Goal: Task Accomplishment & Management: Manage account settings

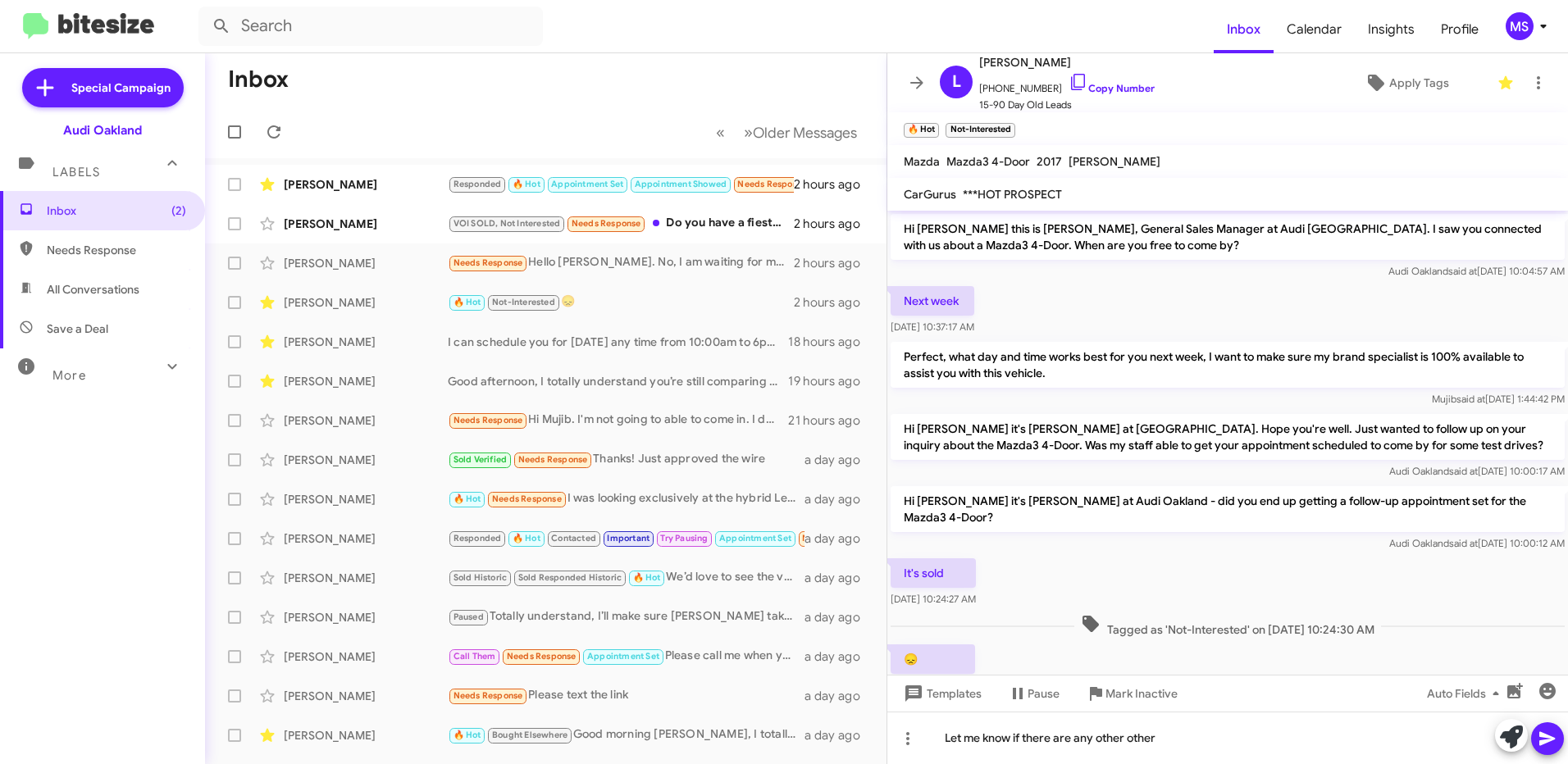
scroll to position [115, 0]
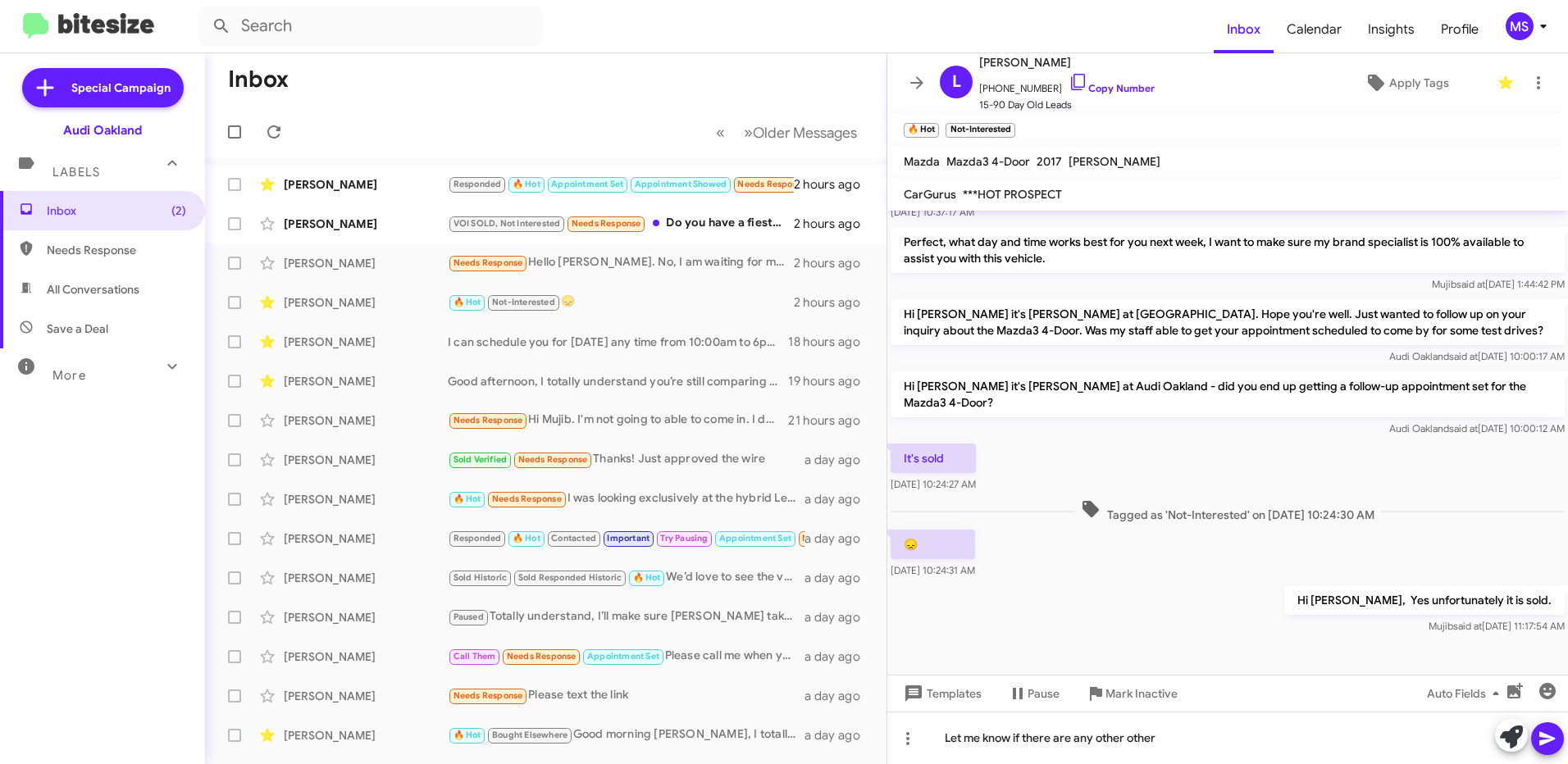
click at [1110, 584] on div "Hi [PERSON_NAME], Yes unfortunately it is sold. [PERSON_NAME] said at [DATE] 11…" at bounding box center [1228, 610] width 681 height 56
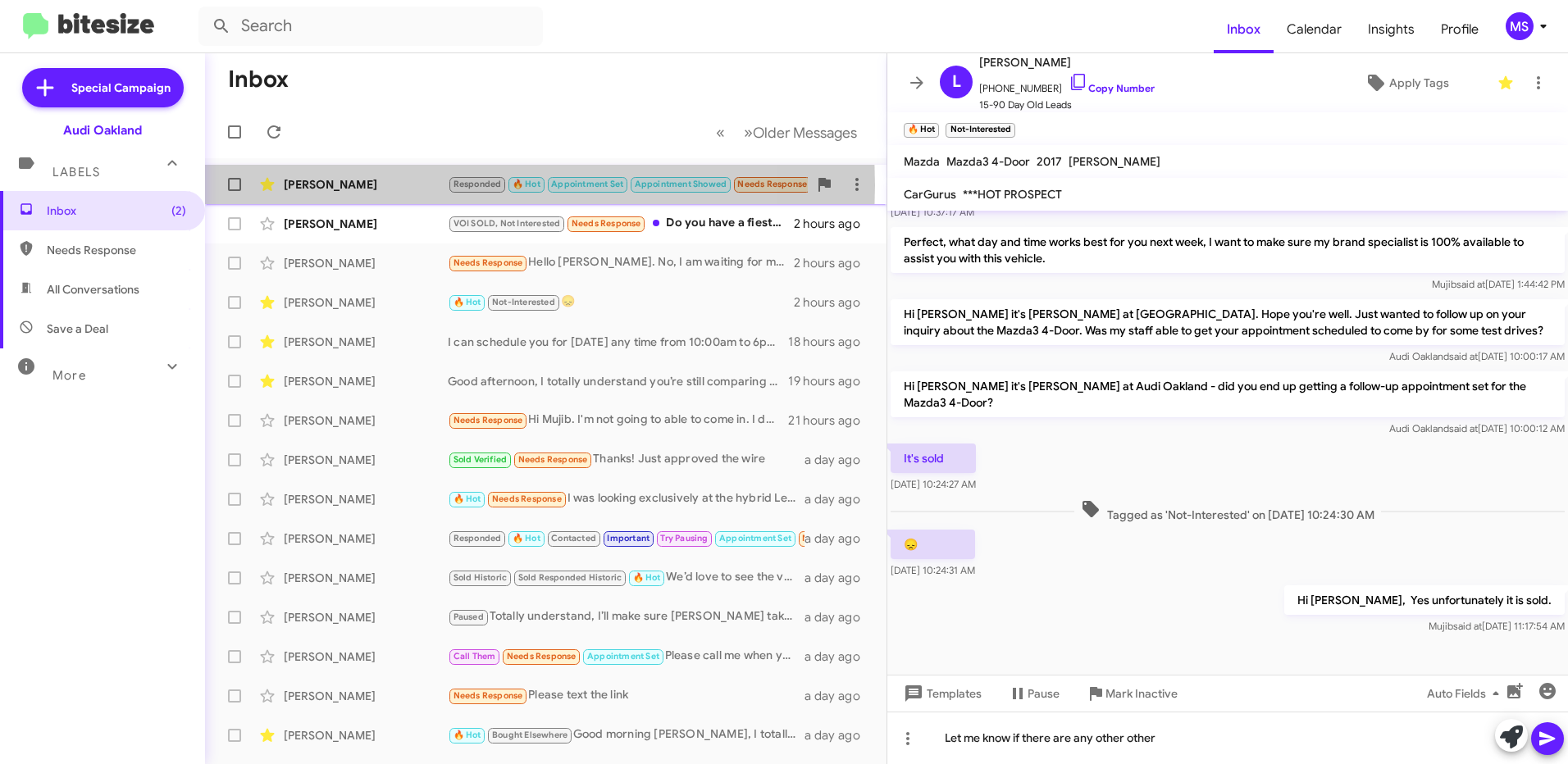
click at [409, 185] on div "[PERSON_NAME]" at bounding box center [365, 184] width 164 height 17
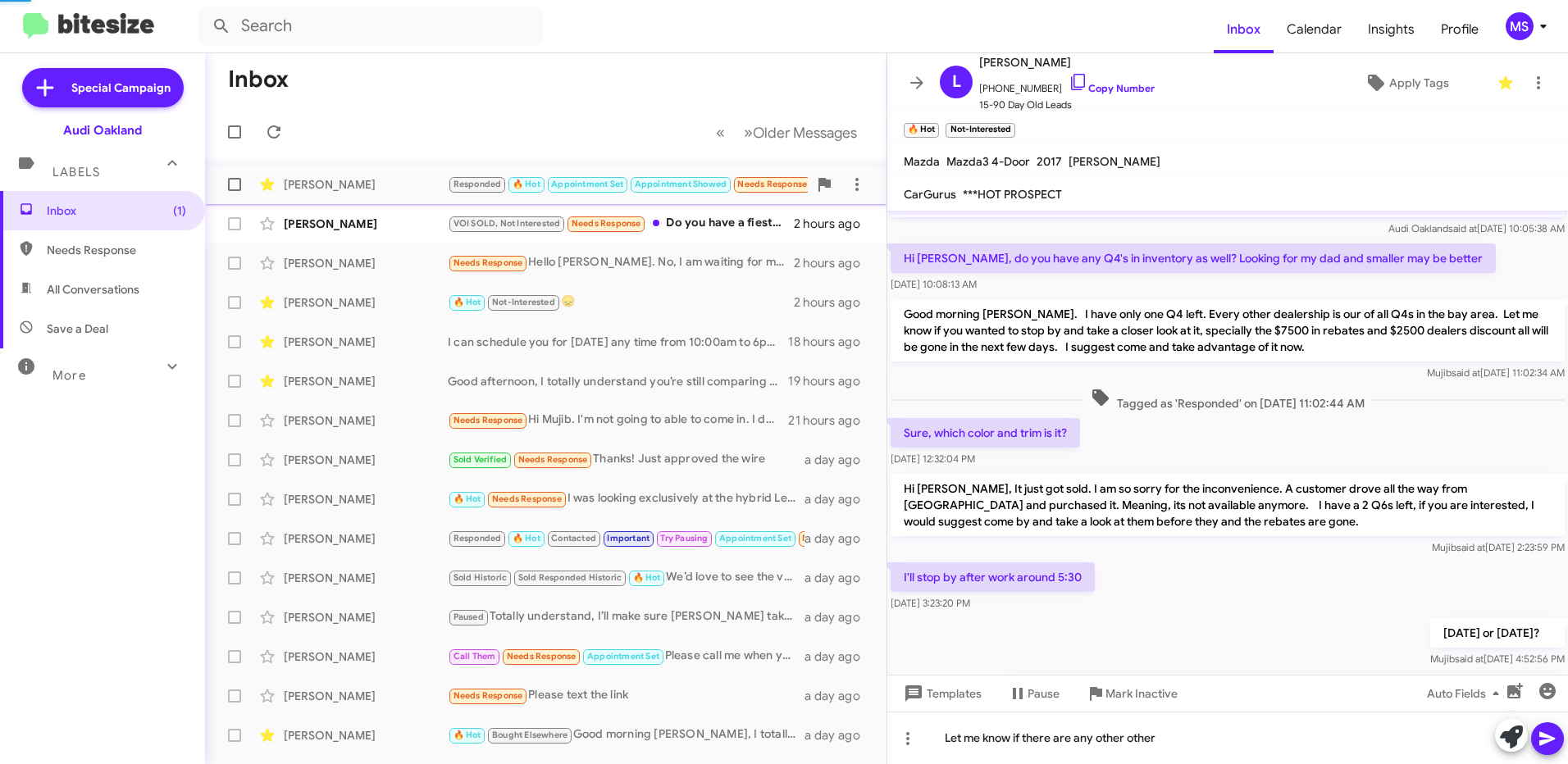
scroll to position [515, 0]
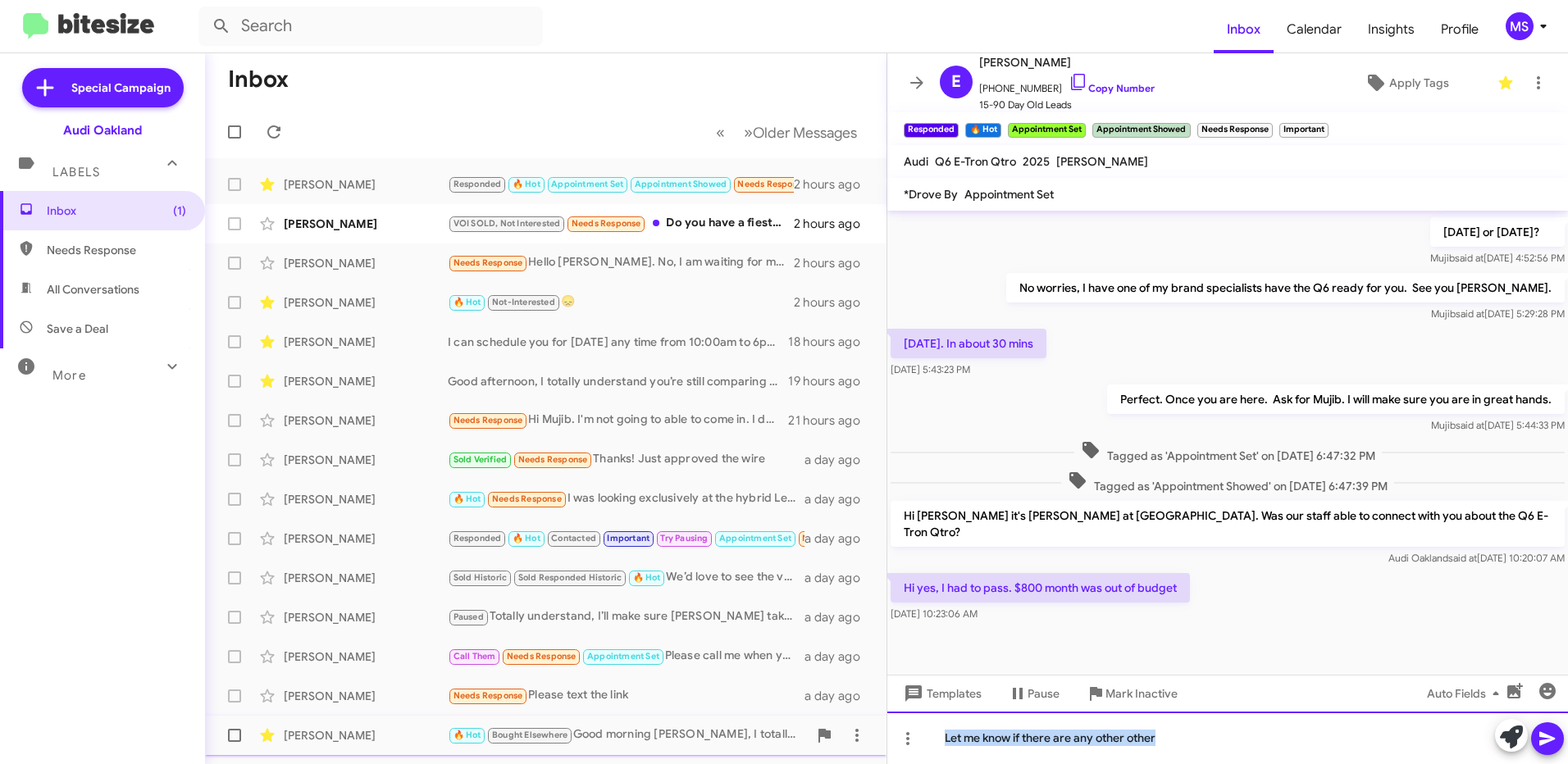
drag, startPoint x: 1168, startPoint y: 740, endPoint x: 784, endPoint y: 743, distance: 384.0
click at [784, 743] on div "Inbox « Previous » Next Older Messages [PERSON_NAME] Responded 🔥 Hot Appointmen…" at bounding box center [887, 408] width 1363 height 711
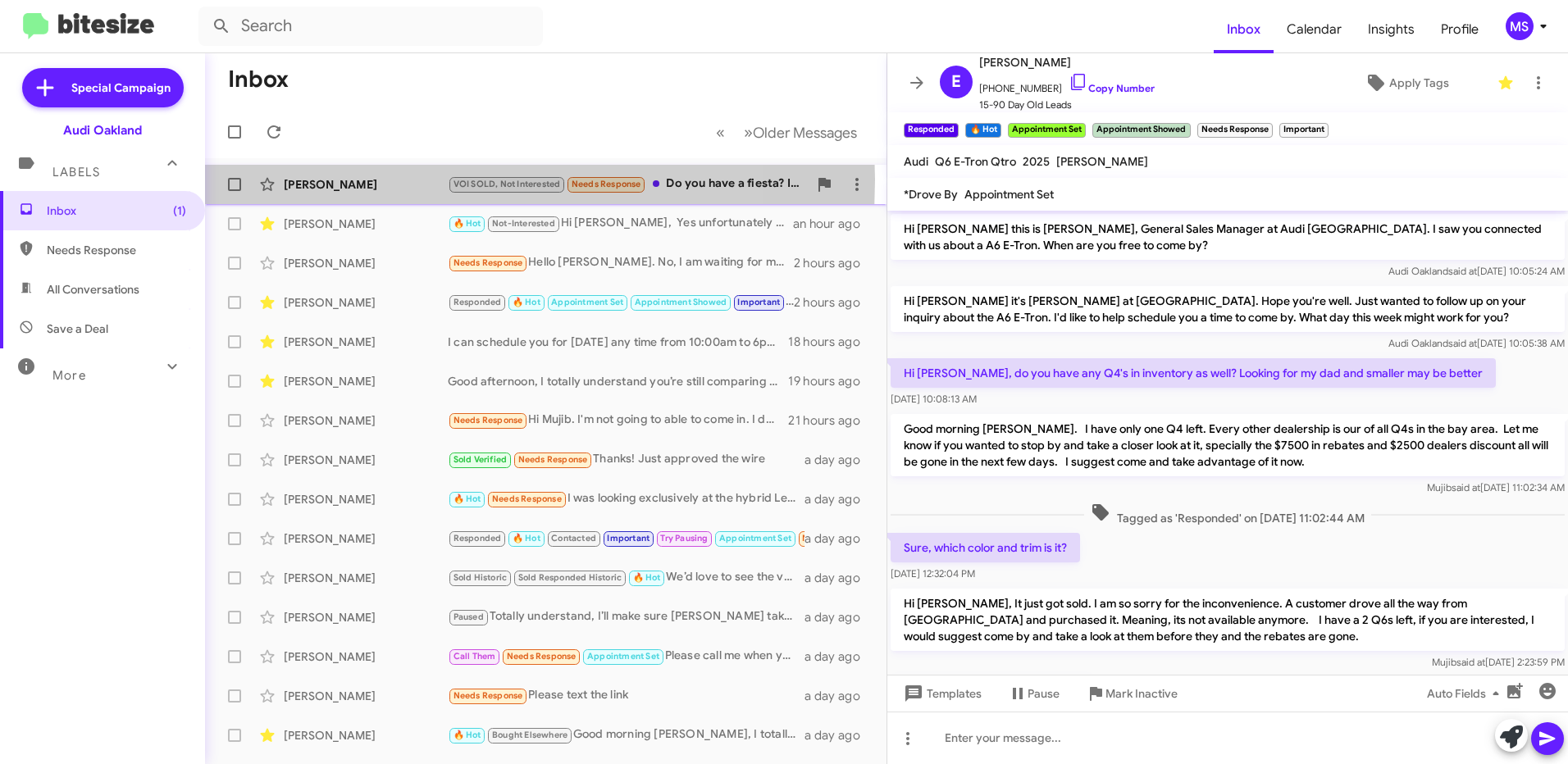
click at [402, 180] on div "[PERSON_NAME]" at bounding box center [365, 184] width 164 height 17
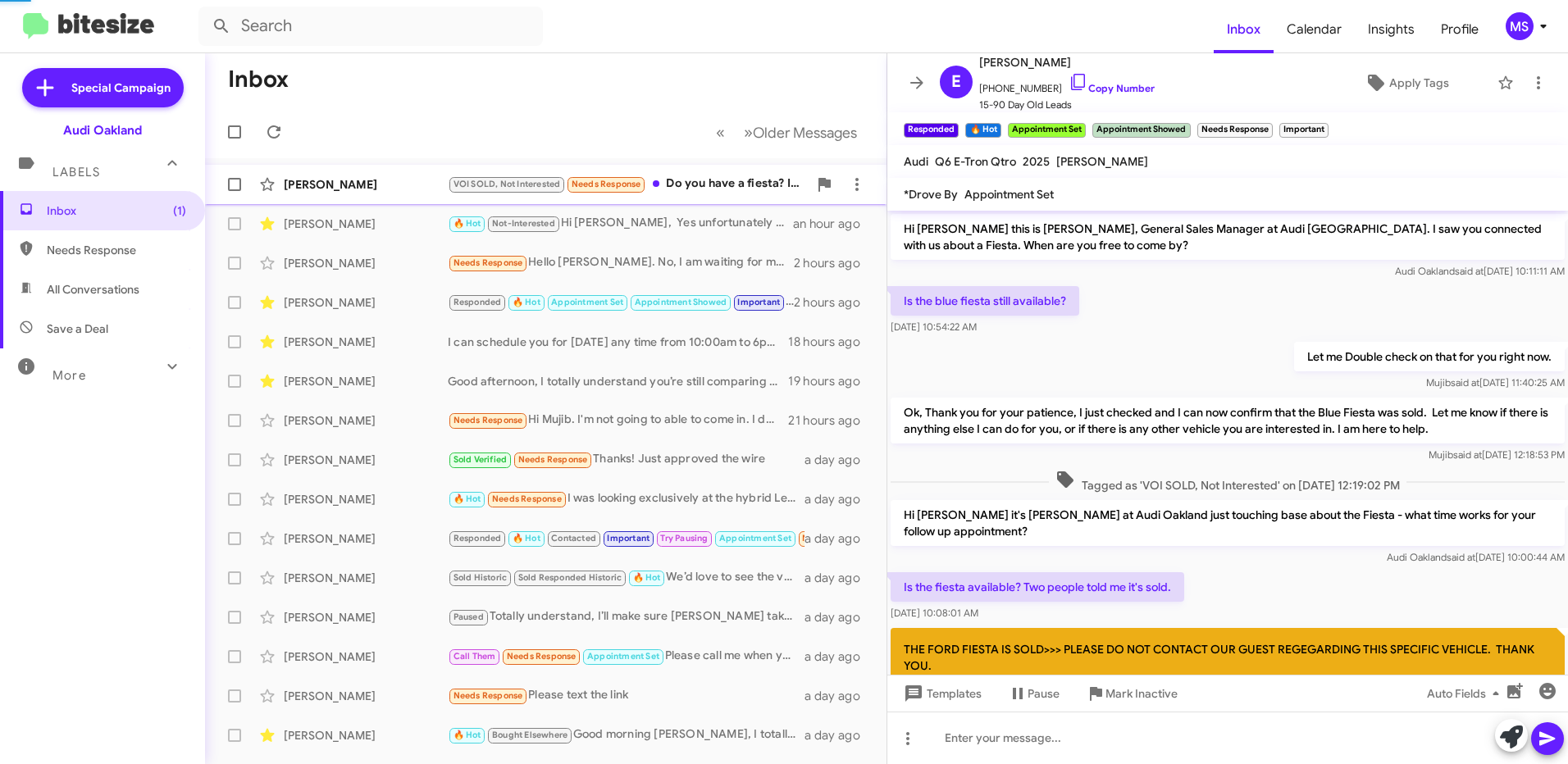
scroll to position [264, 0]
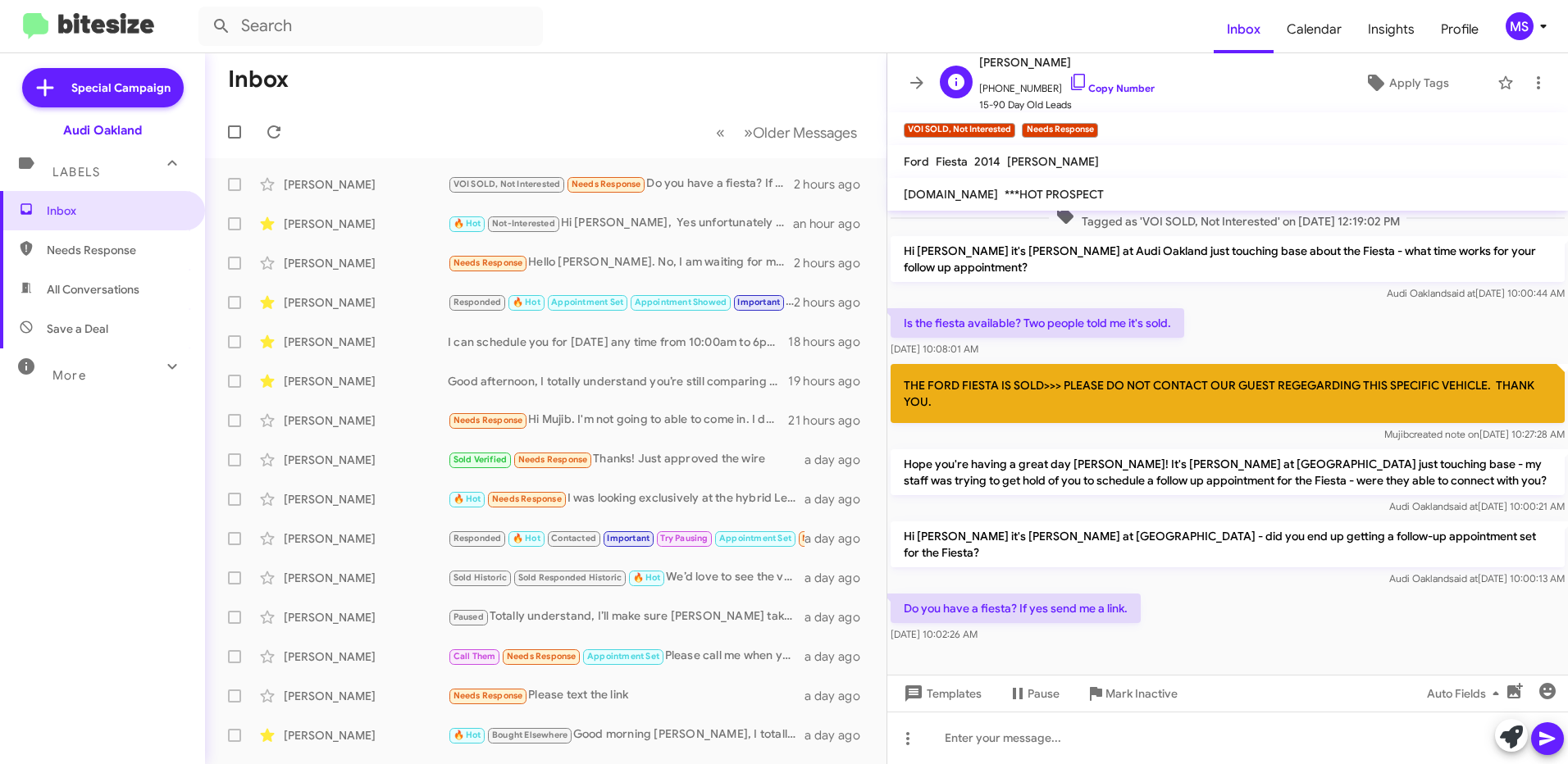
click at [1121, 80] on span "[PHONE_NUMBER] Copy Number" at bounding box center [1067, 84] width 175 height 24
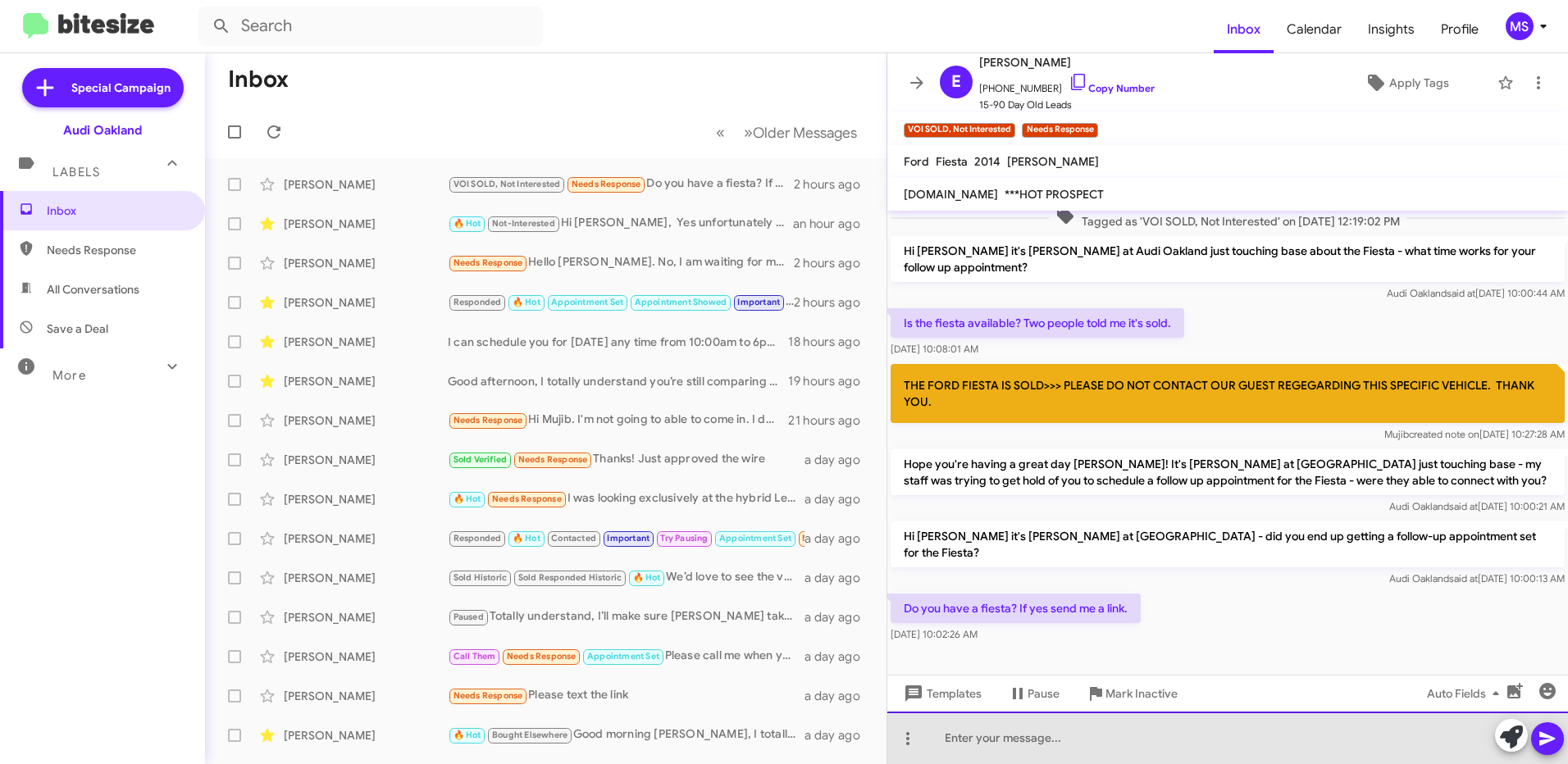
click at [1264, 746] on div at bounding box center [1228, 738] width 681 height 52
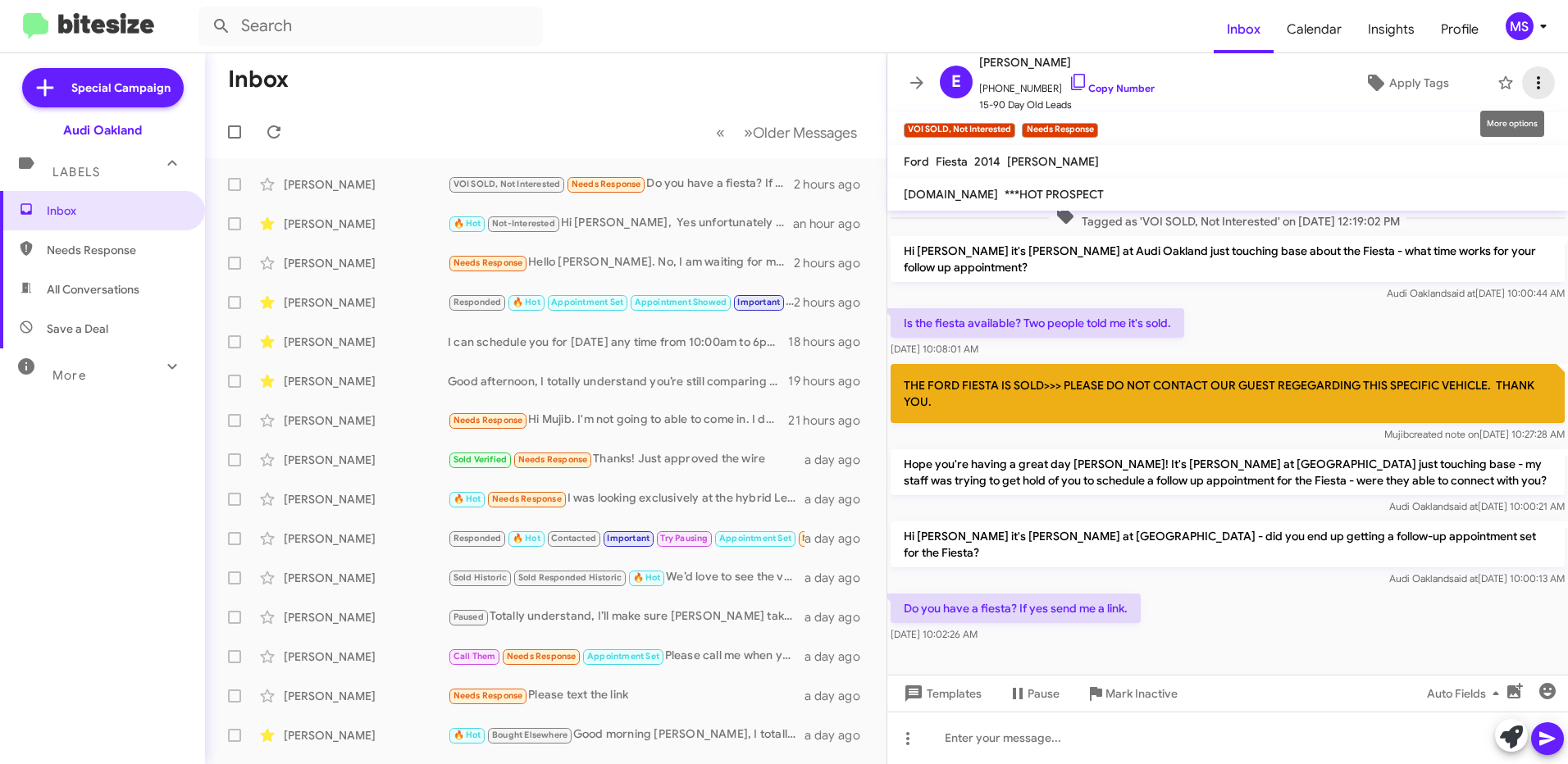
click at [1529, 85] on icon at bounding box center [1538, 82] width 20 height 20
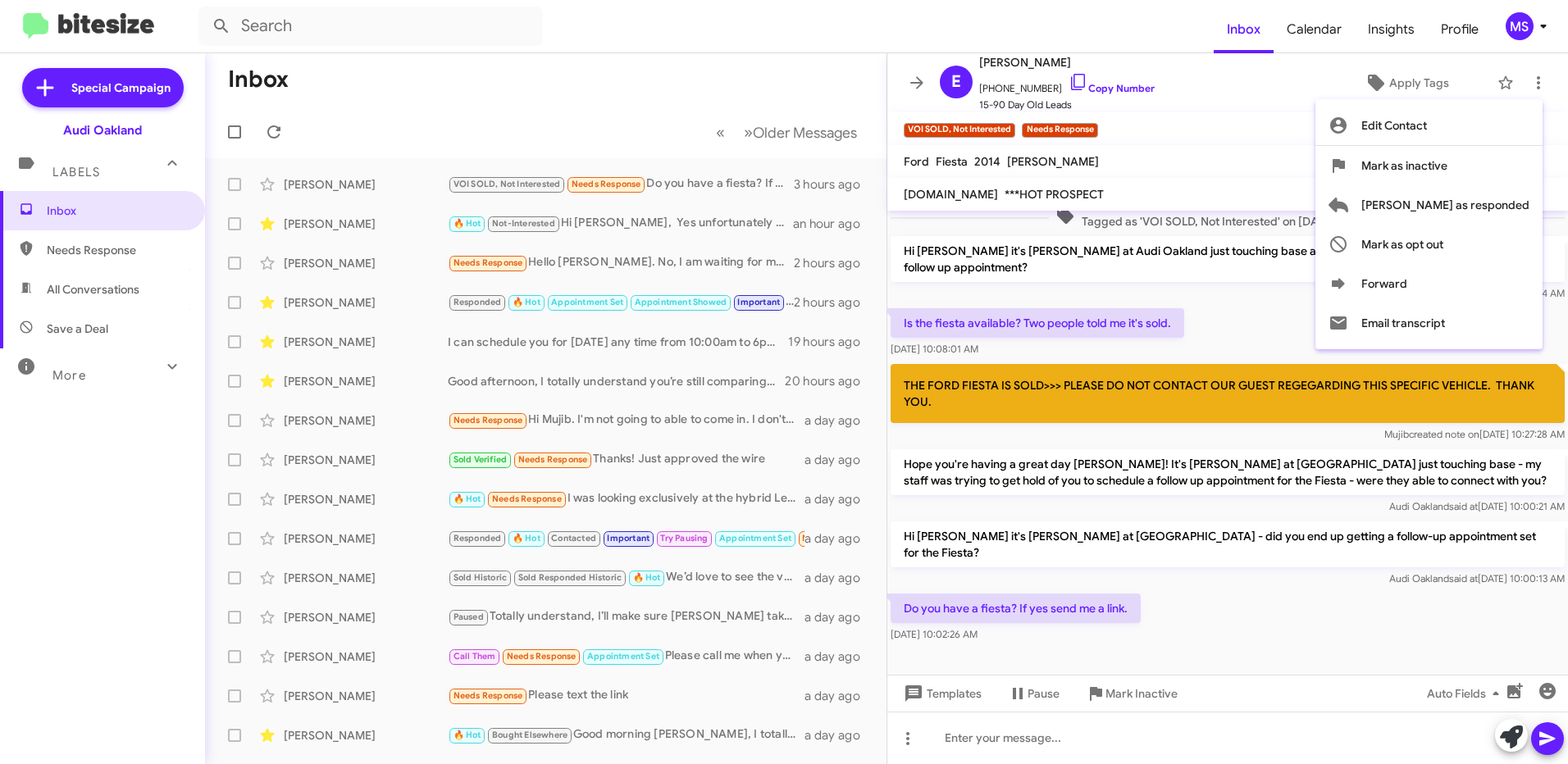
click at [400, 217] on div at bounding box center [784, 382] width 1568 height 764
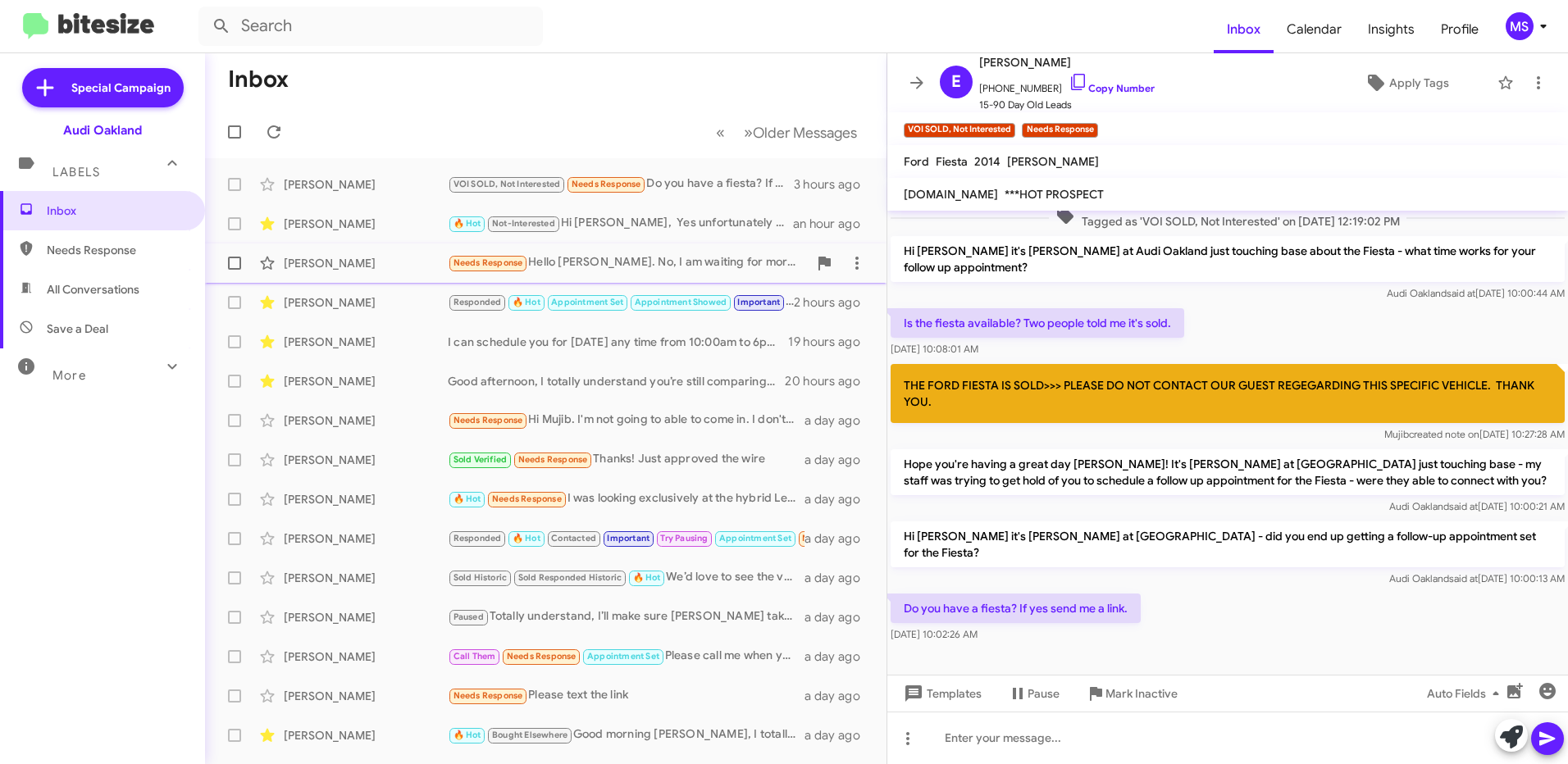
click at [382, 261] on div "[PERSON_NAME]" at bounding box center [365, 264] width 164 height 17
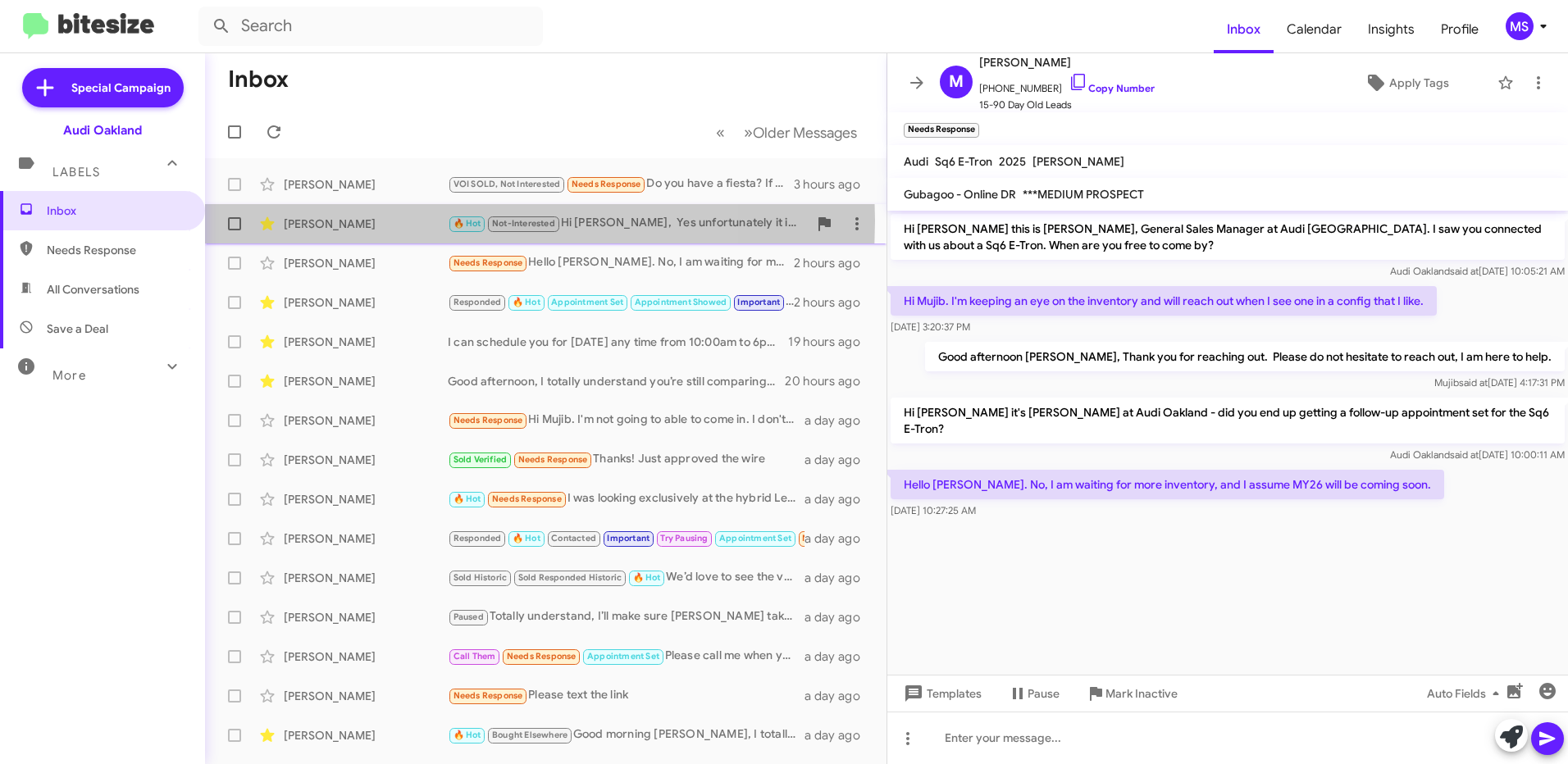
click at [390, 221] on div "[PERSON_NAME]" at bounding box center [365, 224] width 164 height 17
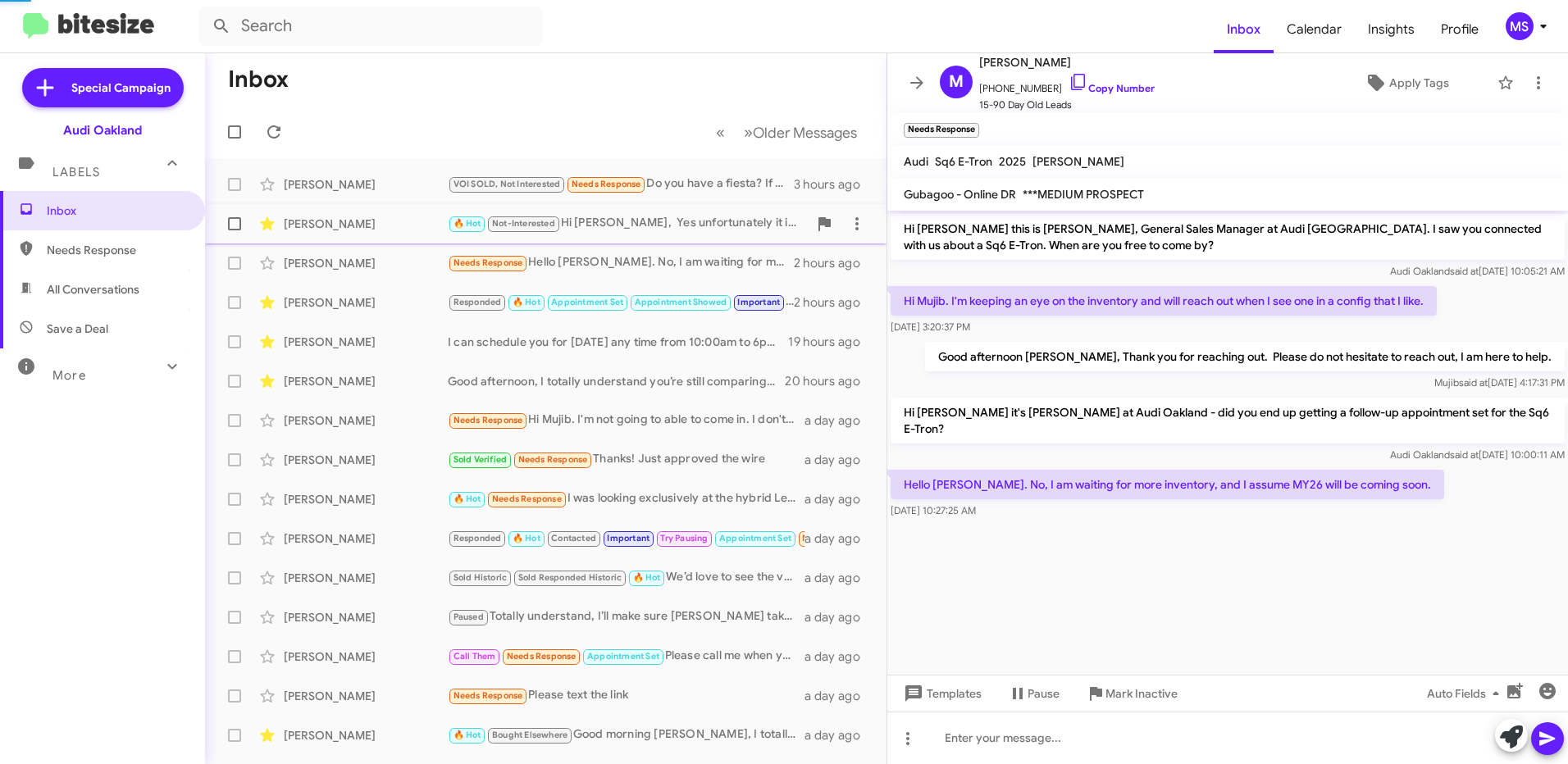
scroll to position [174, 0]
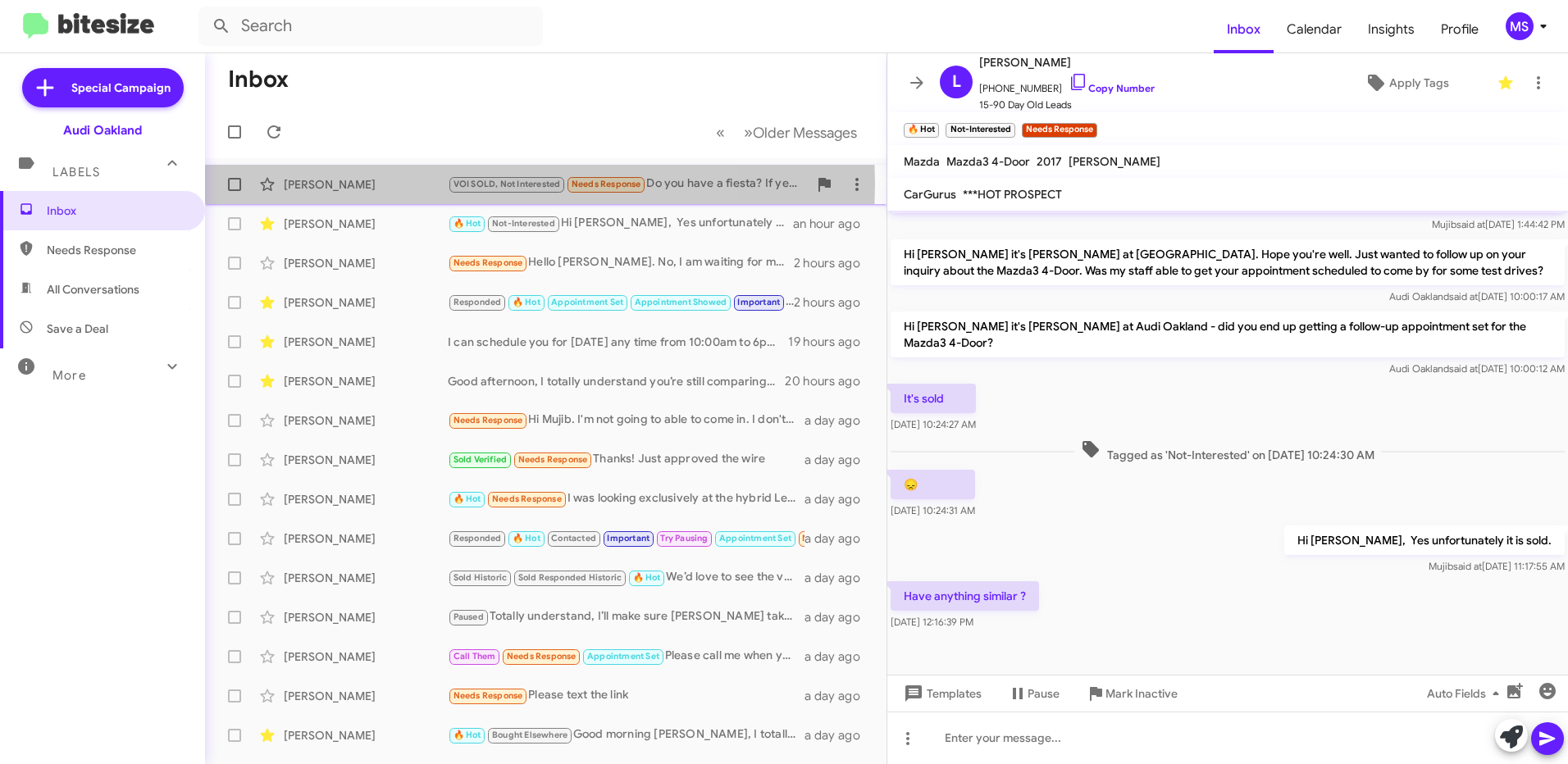
click at [390, 184] on div "[PERSON_NAME]" at bounding box center [365, 184] width 164 height 17
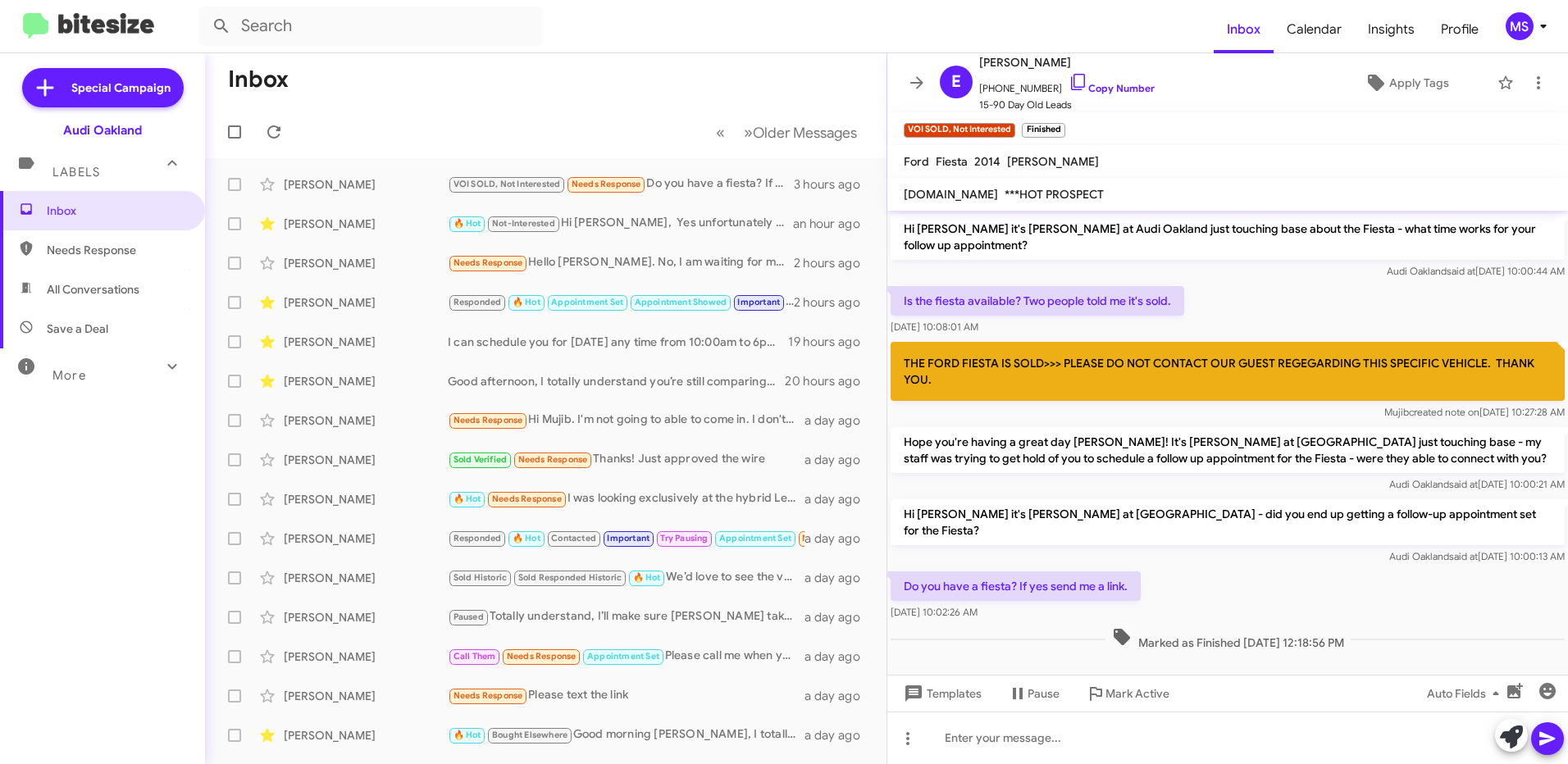
scroll to position [298, 0]
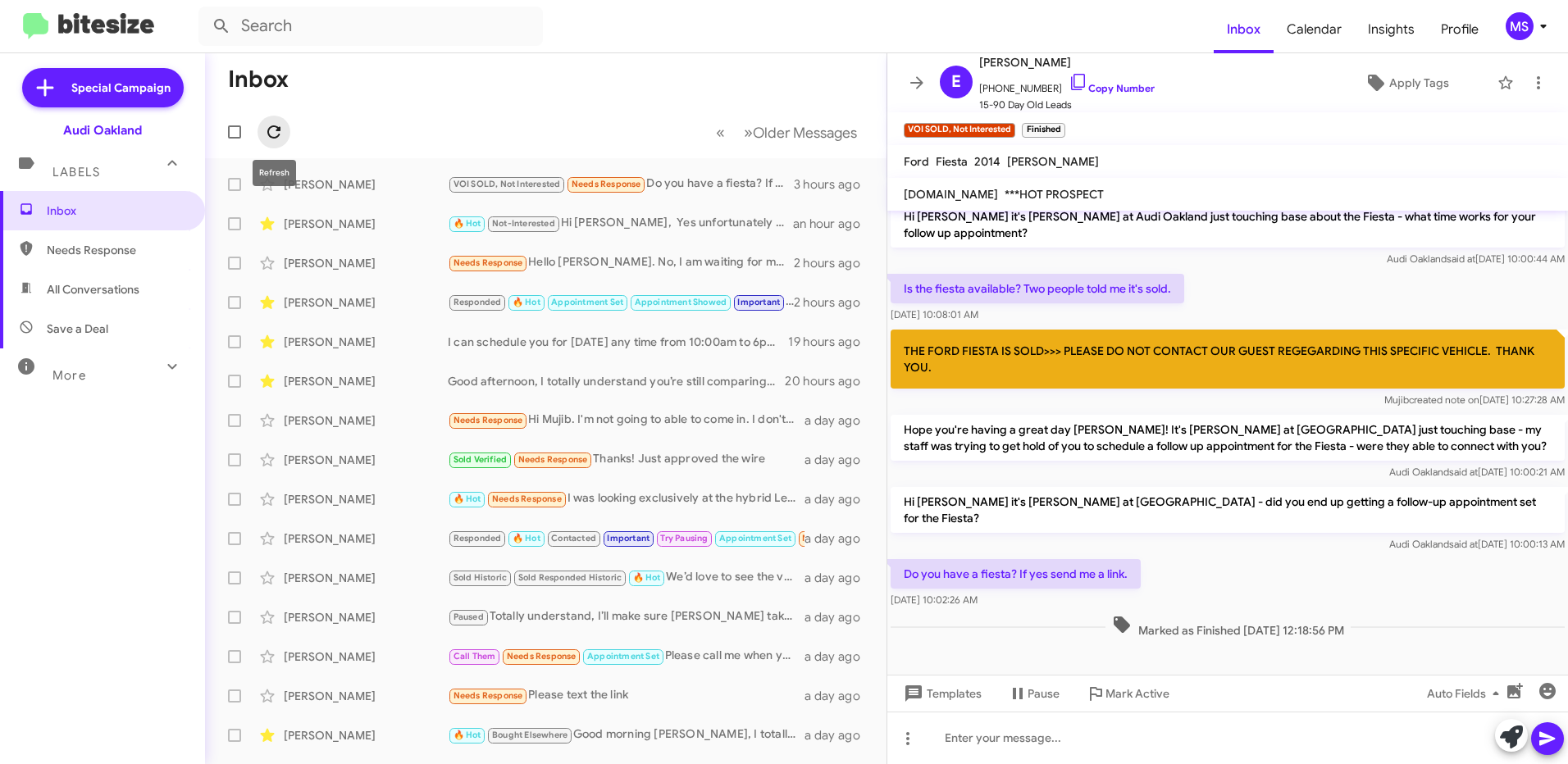
click at [270, 132] on icon at bounding box center [273, 131] width 20 height 20
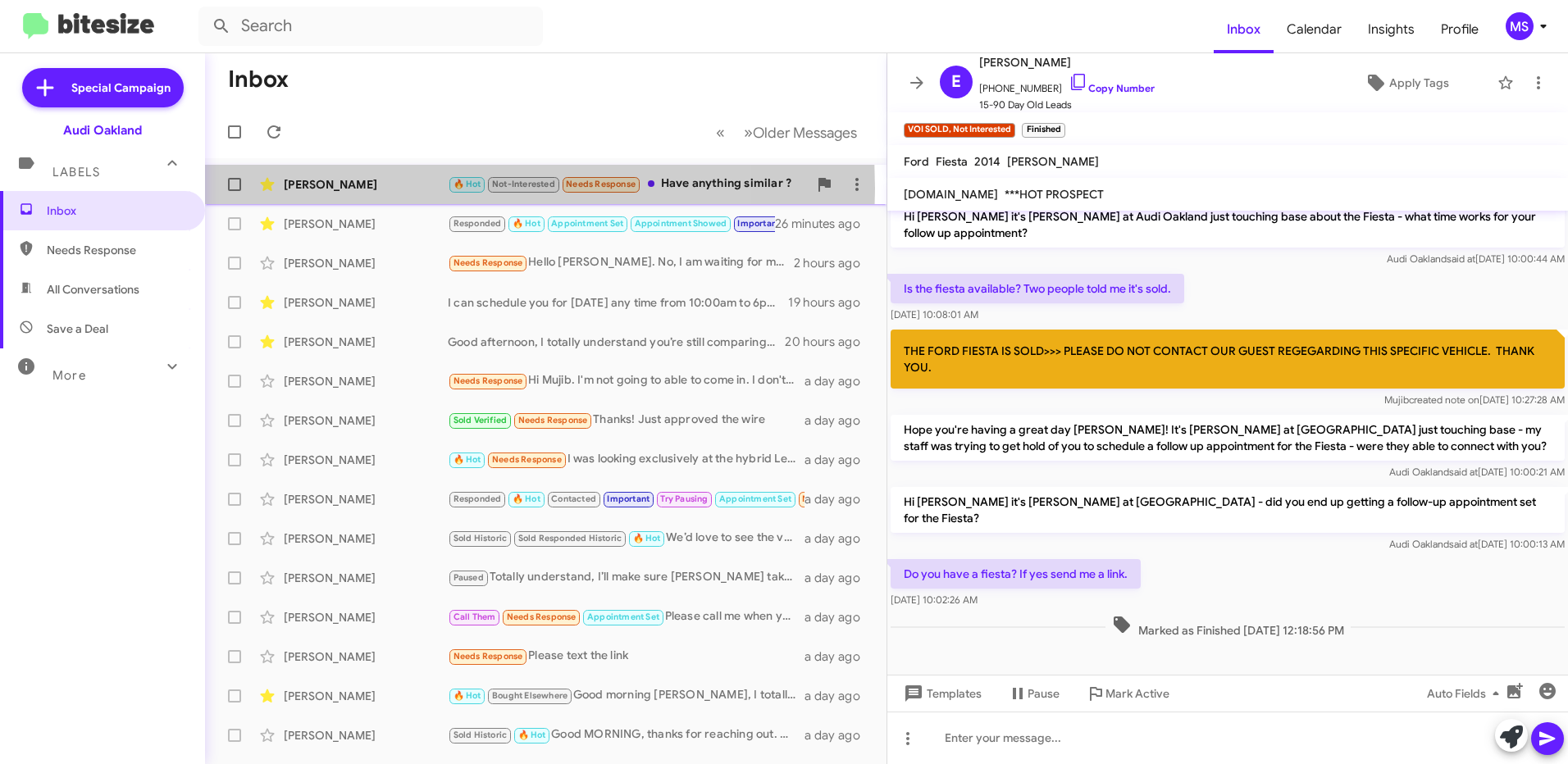
click at [396, 188] on div "[PERSON_NAME]" at bounding box center [365, 184] width 164 height 17
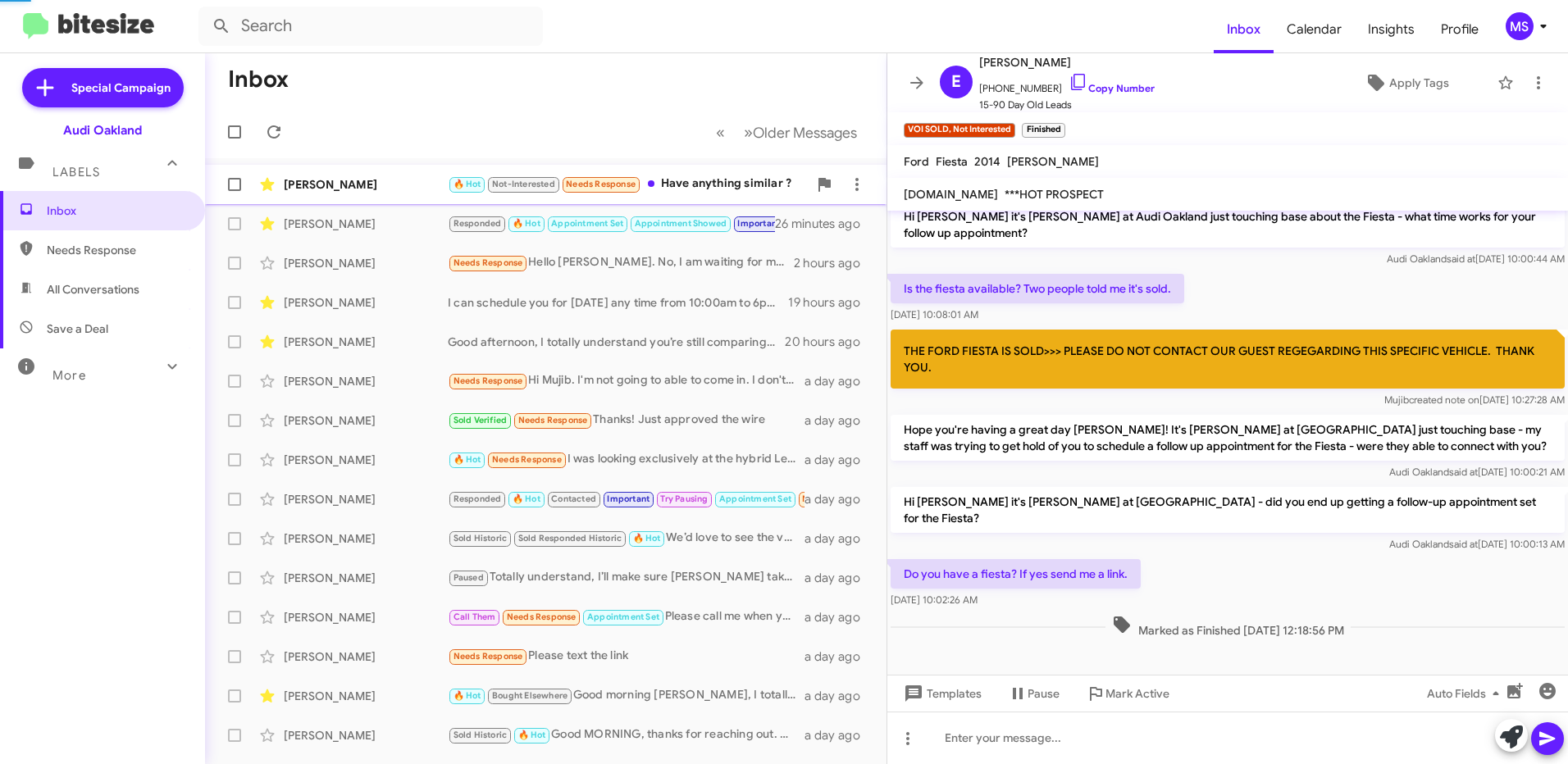
scroll to position [174, 0]
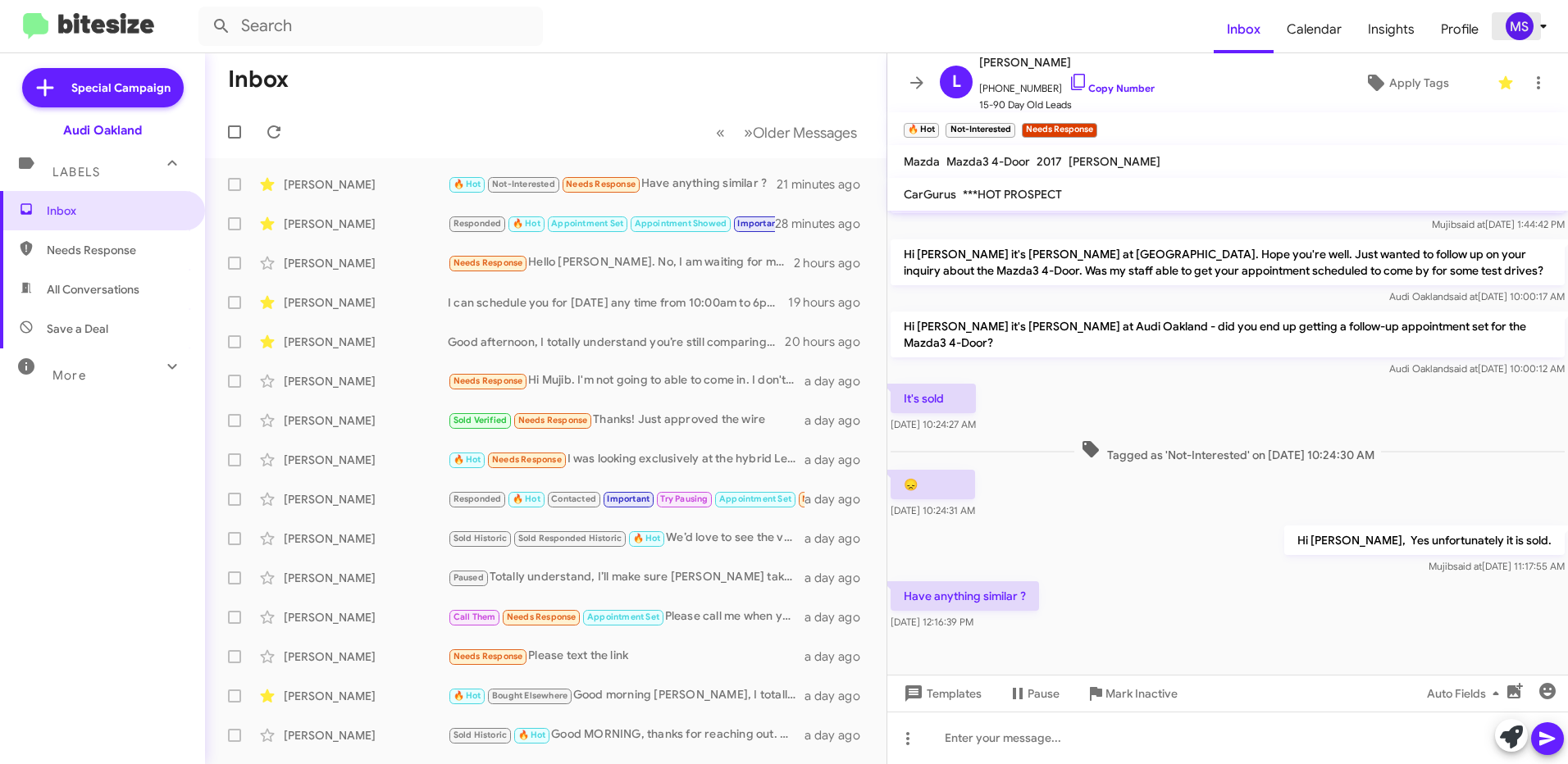
click at [1546, 22] on icon at bounding box center [1544, 26] width 20 height 20
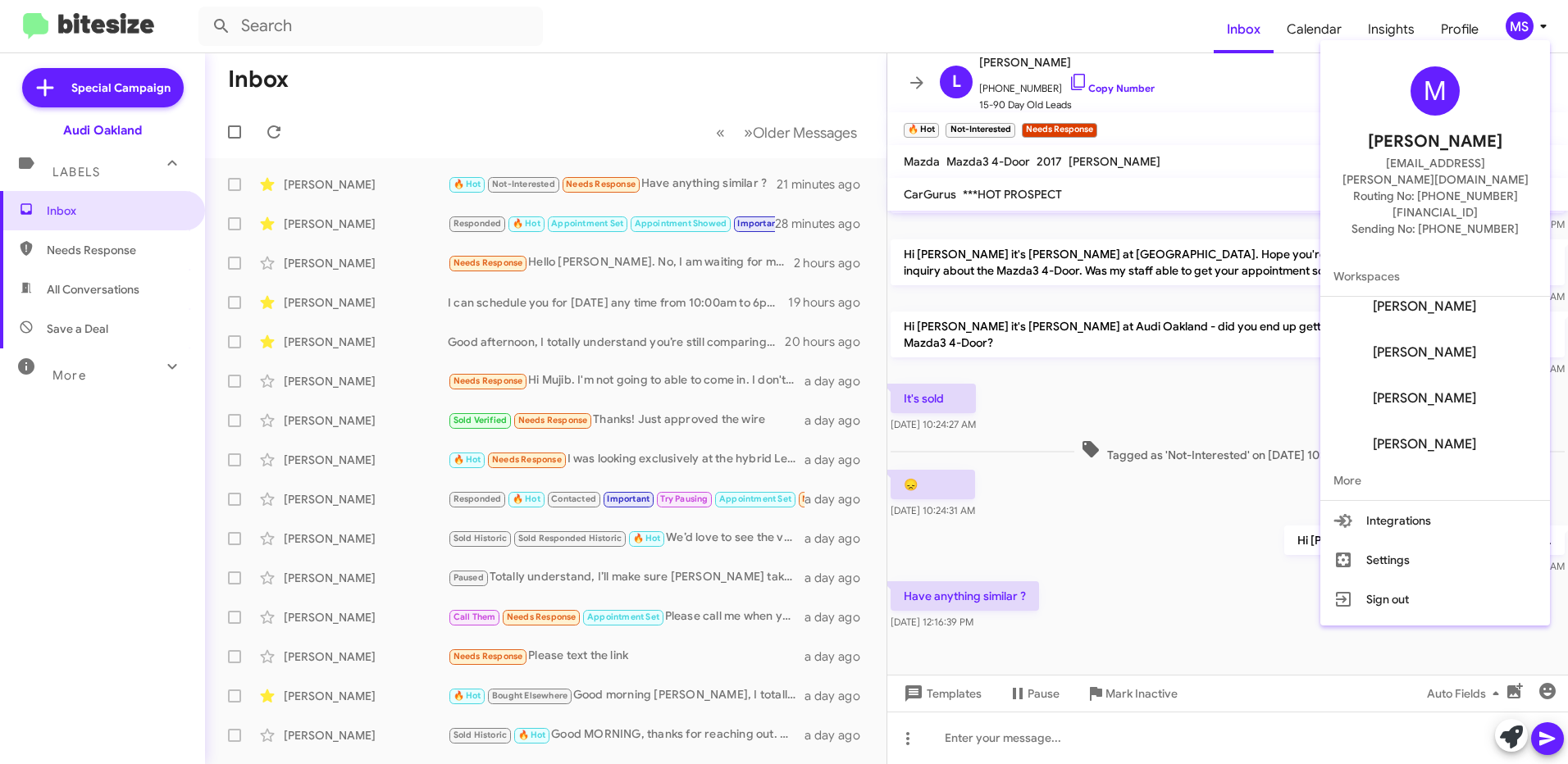
scroll to position [157, 0]
click at [1462, 27] on div at bounding box center [784, 382] width 1568 height 764
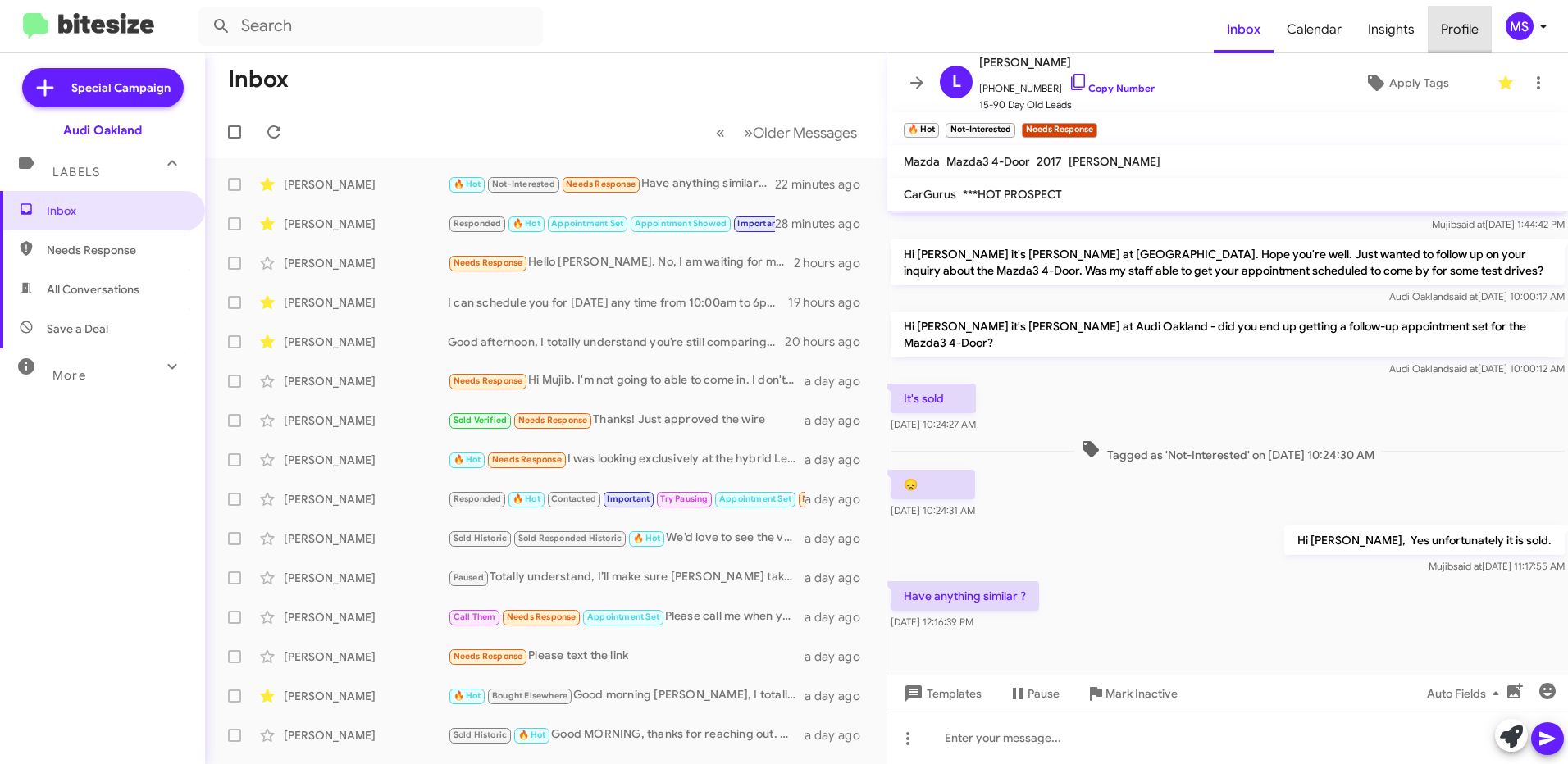
click at [1464, 28] on span "Profile" at bounding box center [1460, 29] width 64 height 48
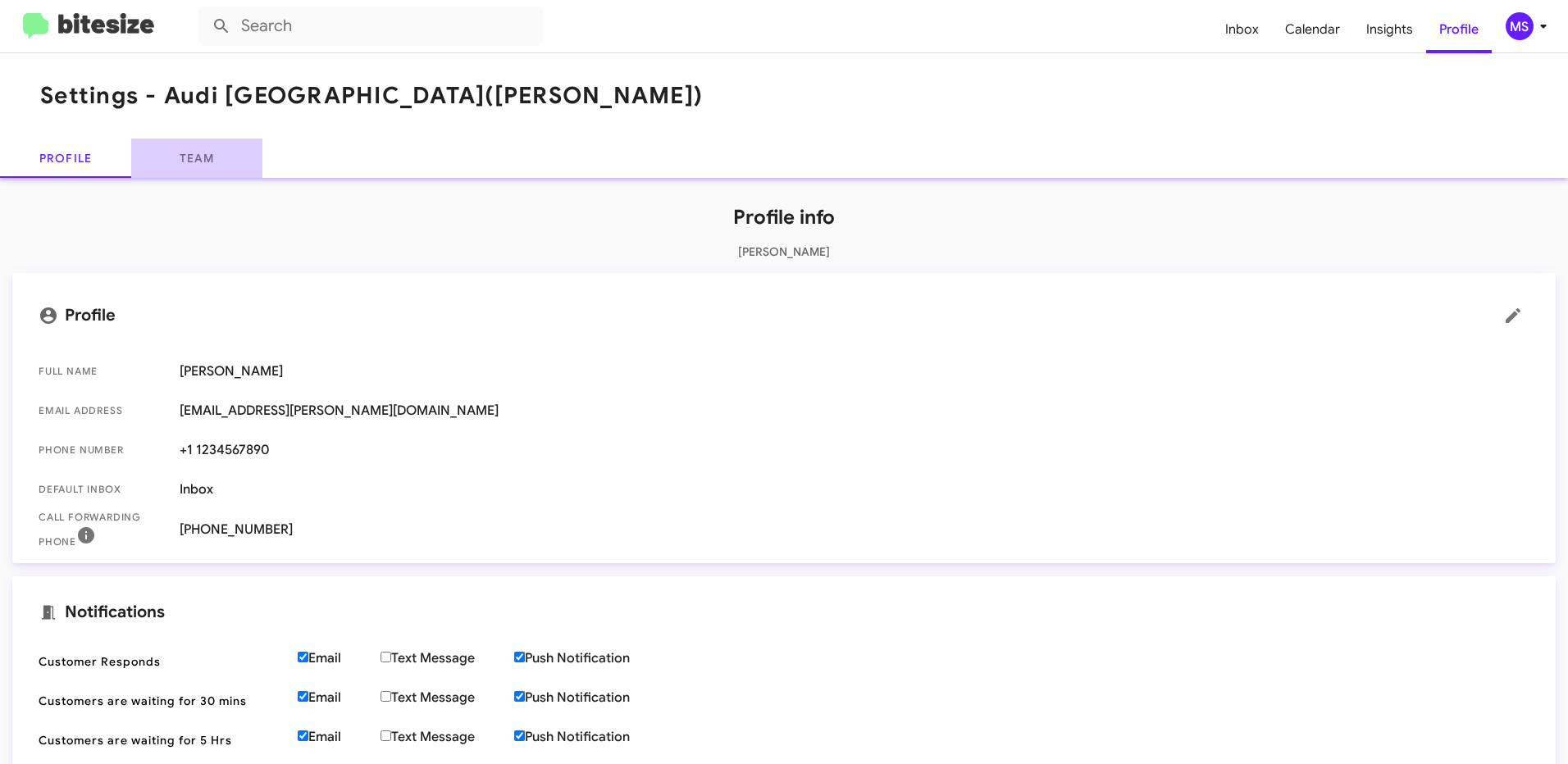
click at [207, 155] on link "Team" at bounding box center [197, 158] width 131 height 39
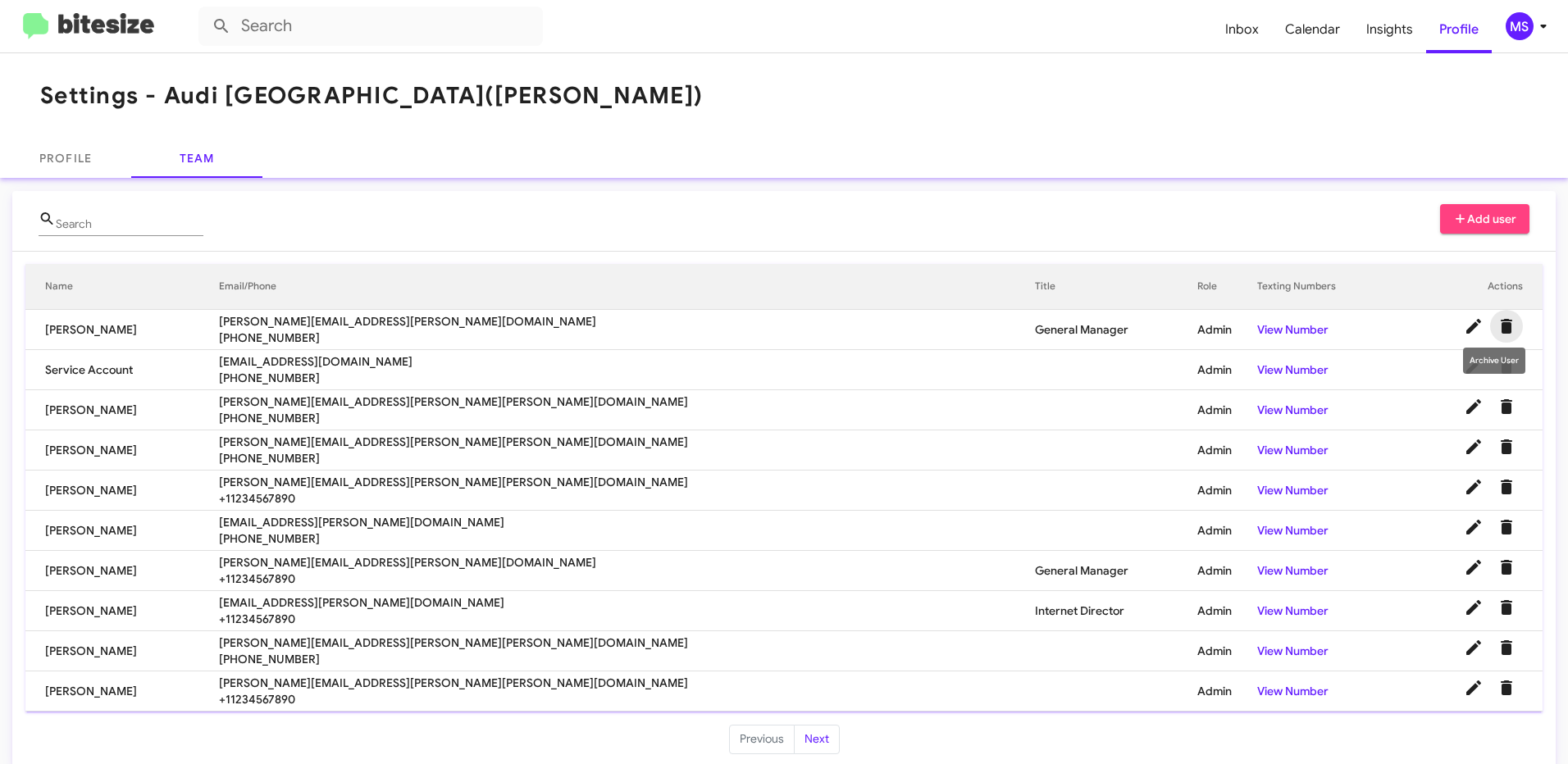
click at [1501, 324] on icon "Delete User" at bounding box center [1506, 326] width 11 height 15
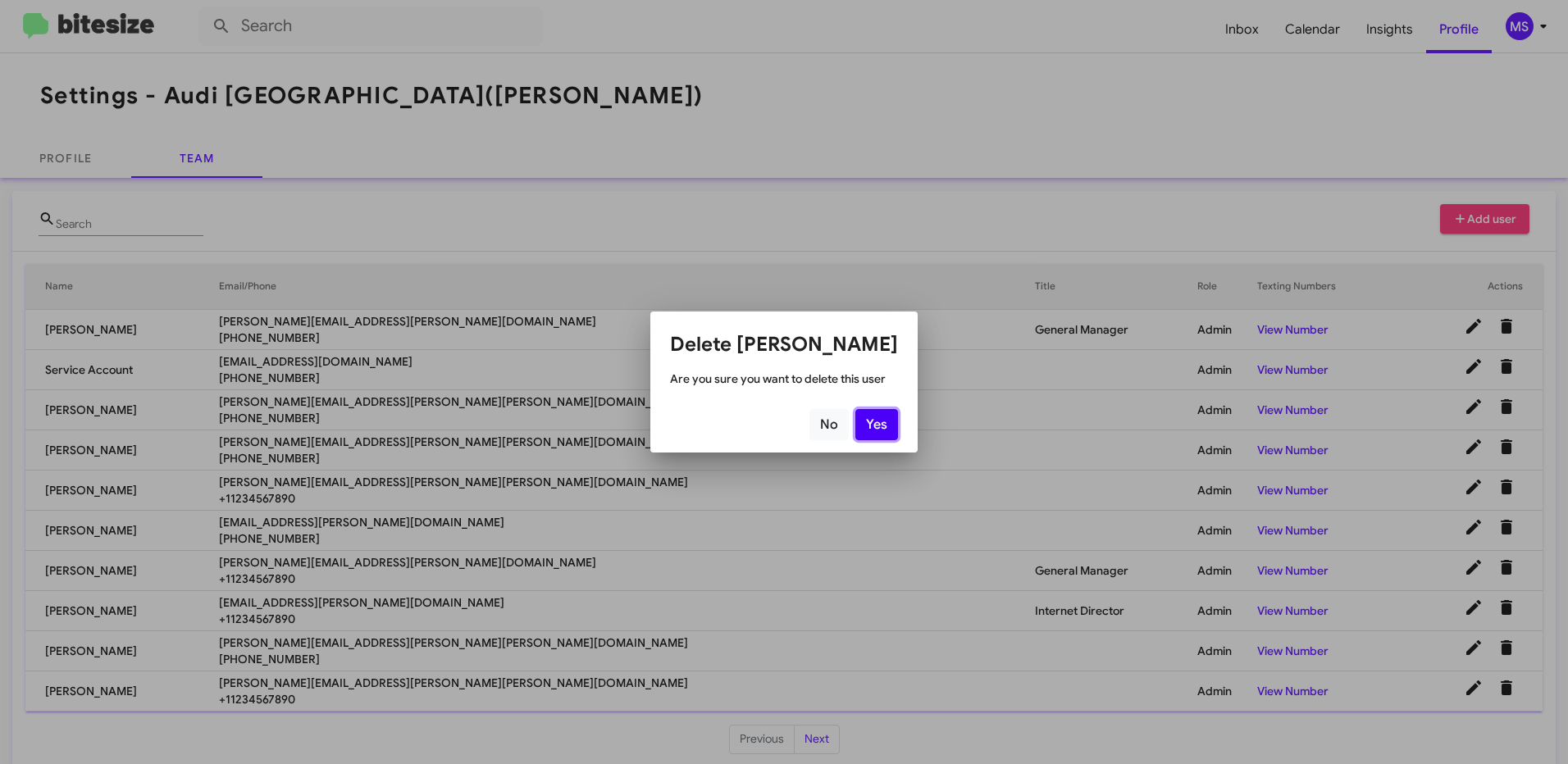
click at [872, 428] on button "Yes" at bounding box center [877, 424] width 43 height 31
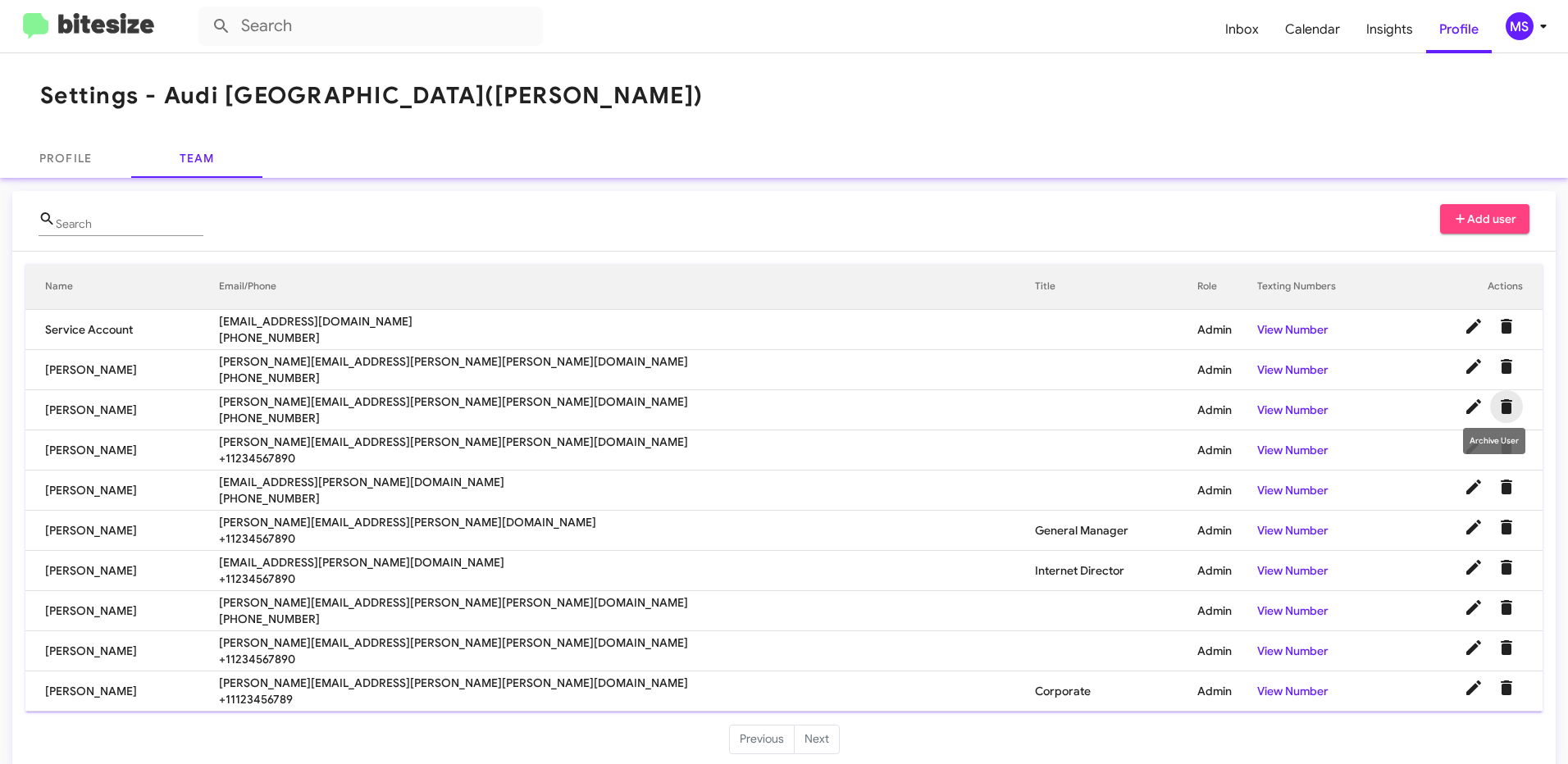
click at [1501, 409] on icon "Delete User" at bounding box center [1506, 407] width 11 height 15
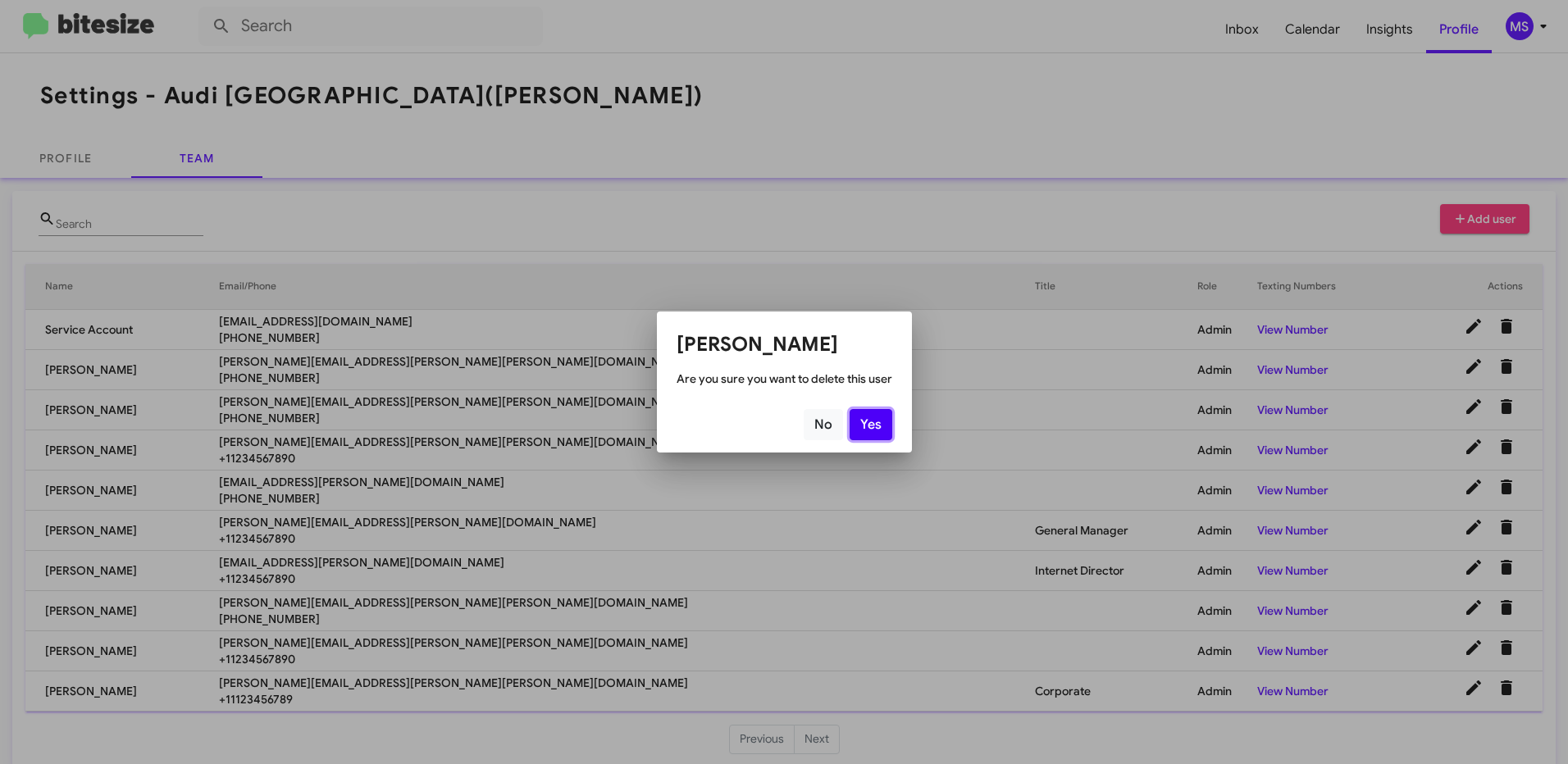
click at [874, 426] on button "Yes" at bounding box center [872, 424] width 43 height 31
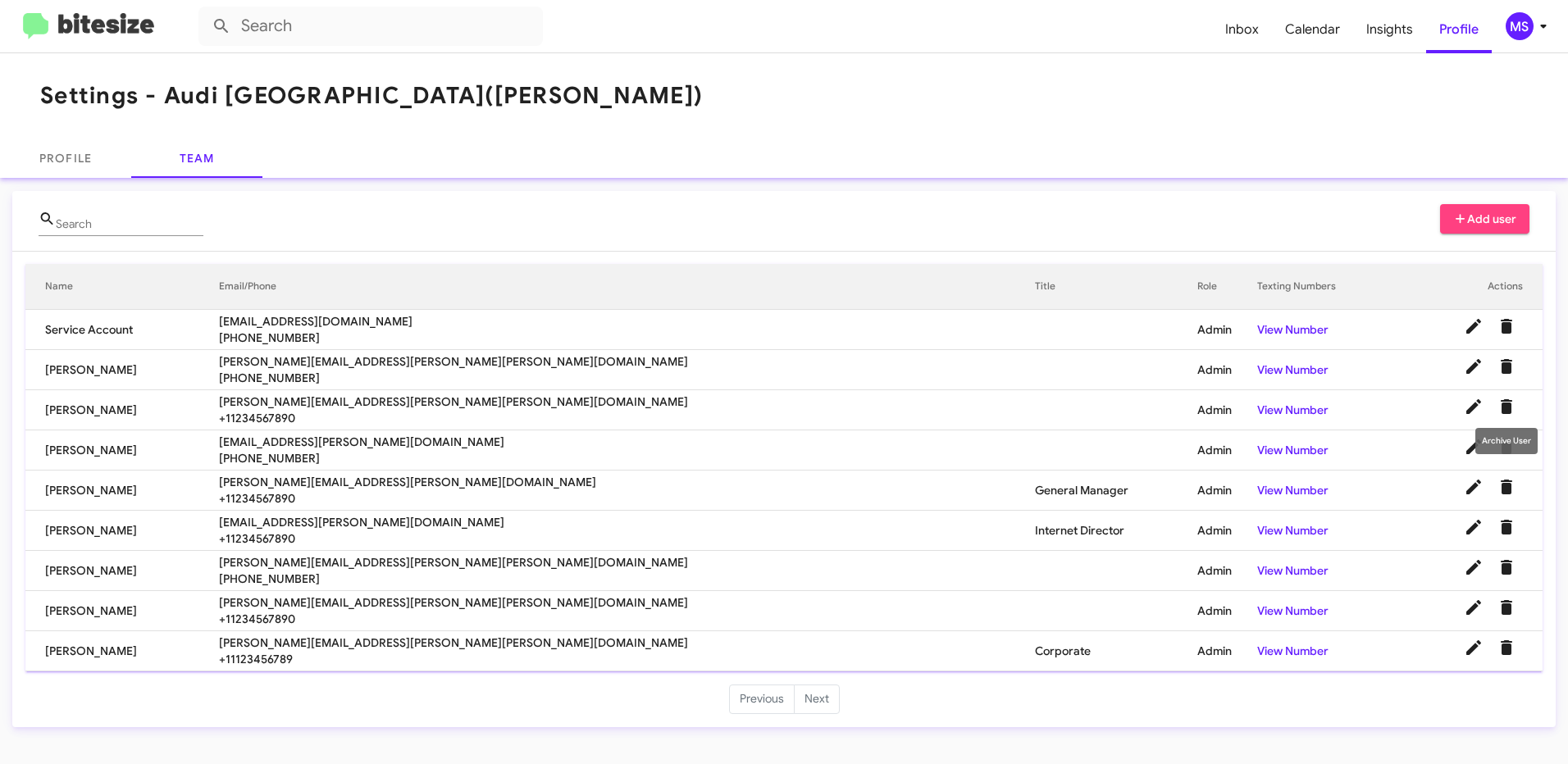
click at [1504, 412] on icon "Delete User" at bounding box center [1506, 407] width 11 height 15
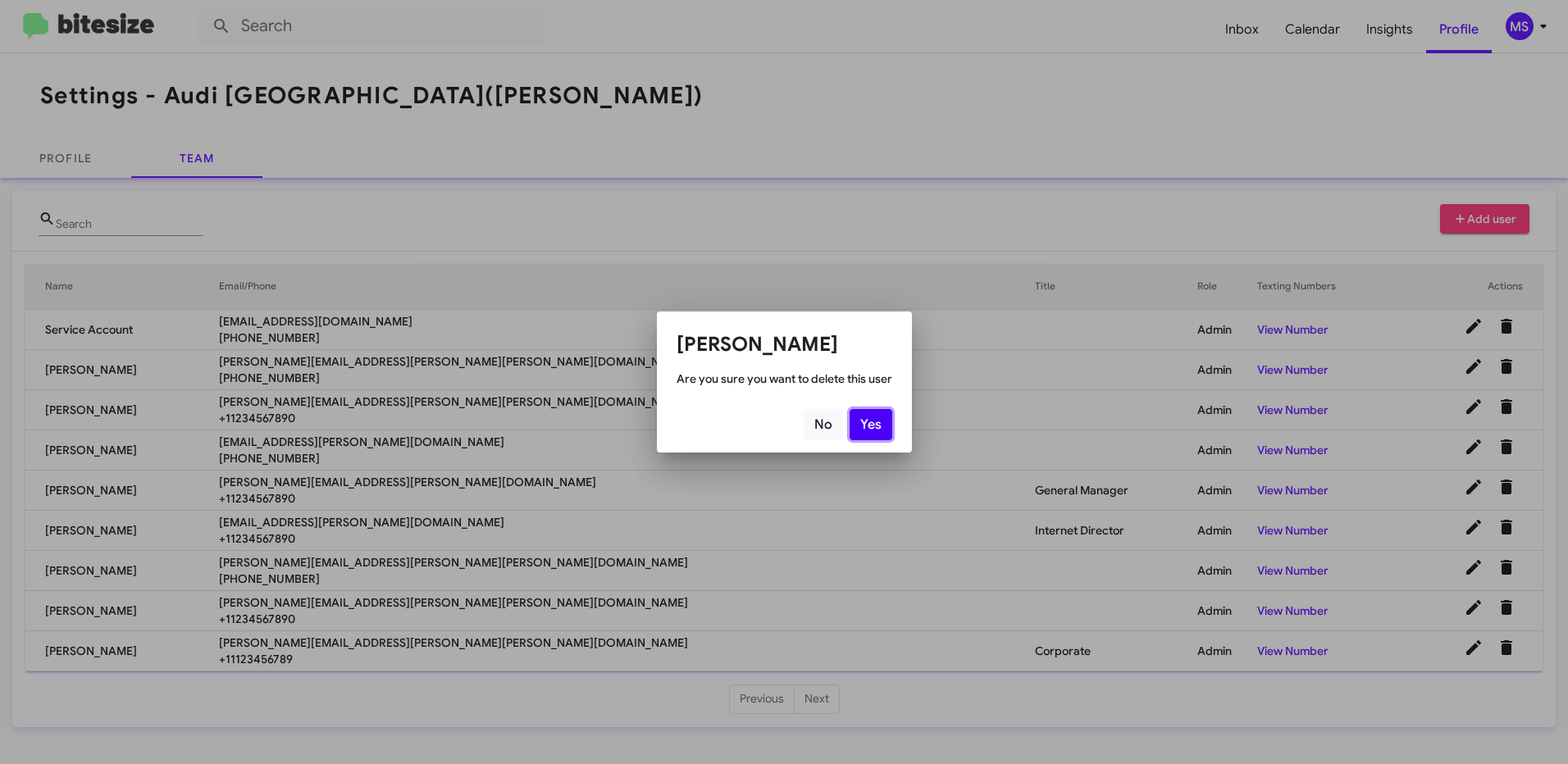
click at [879, 416] on button "Yes" at bounding box center [872, 424] width 43 height 31
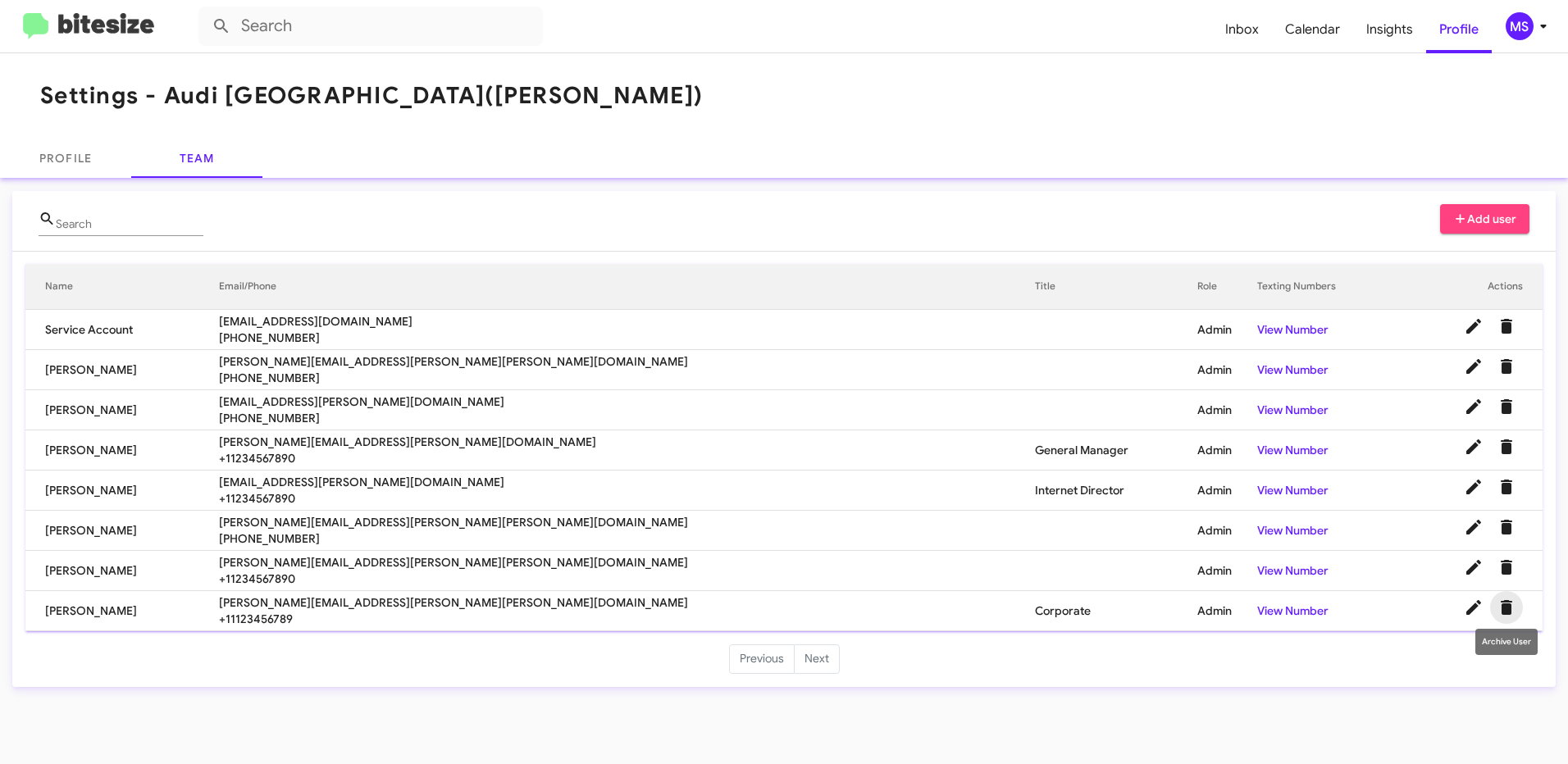
click at [1506, 603] on icon "Delete User" at bounding box center [1506, 607] width 11 height 15
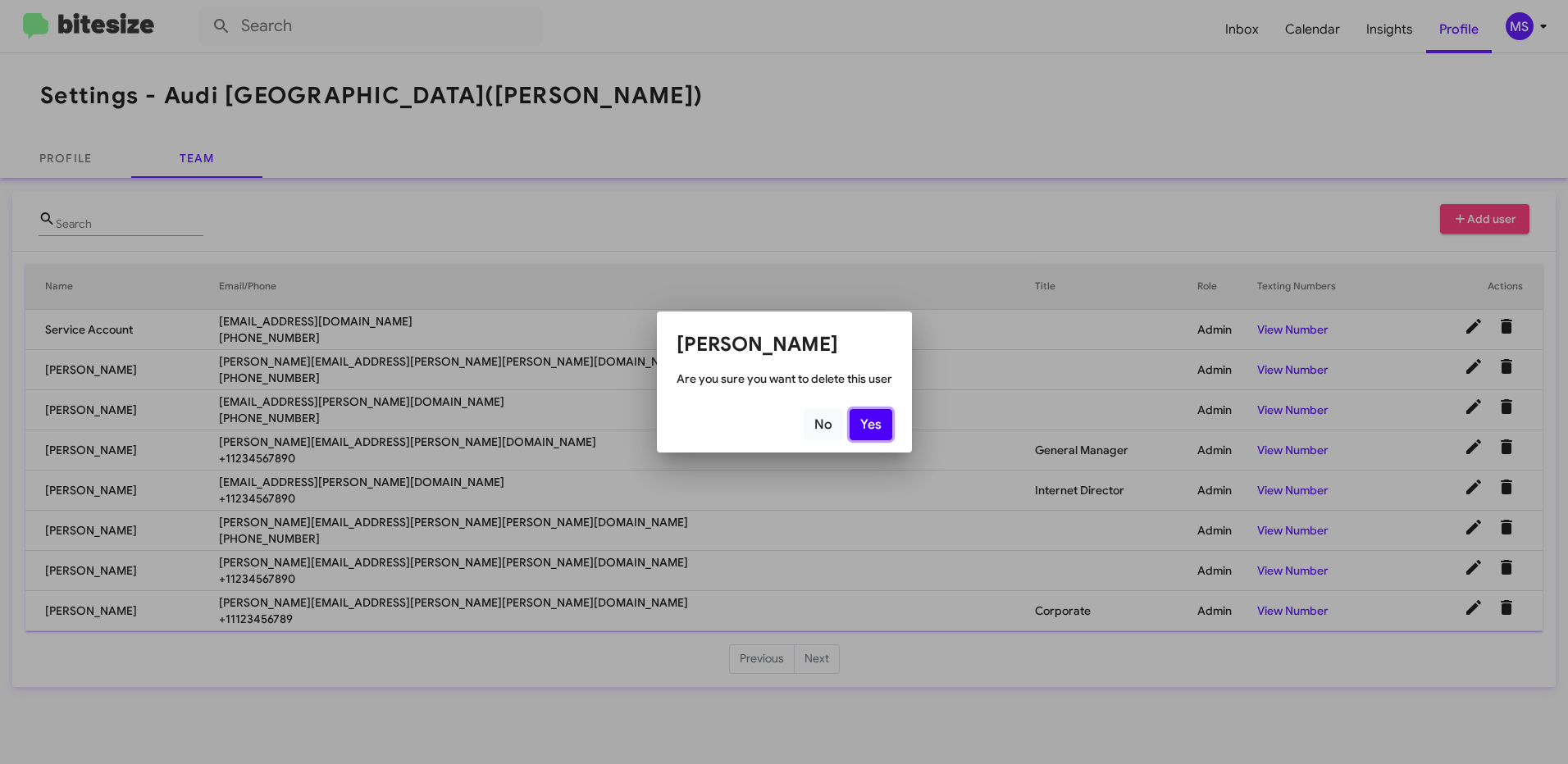
click at [884, 426] on button "Yes" at bounding box center [872, 424] width 43 height 31
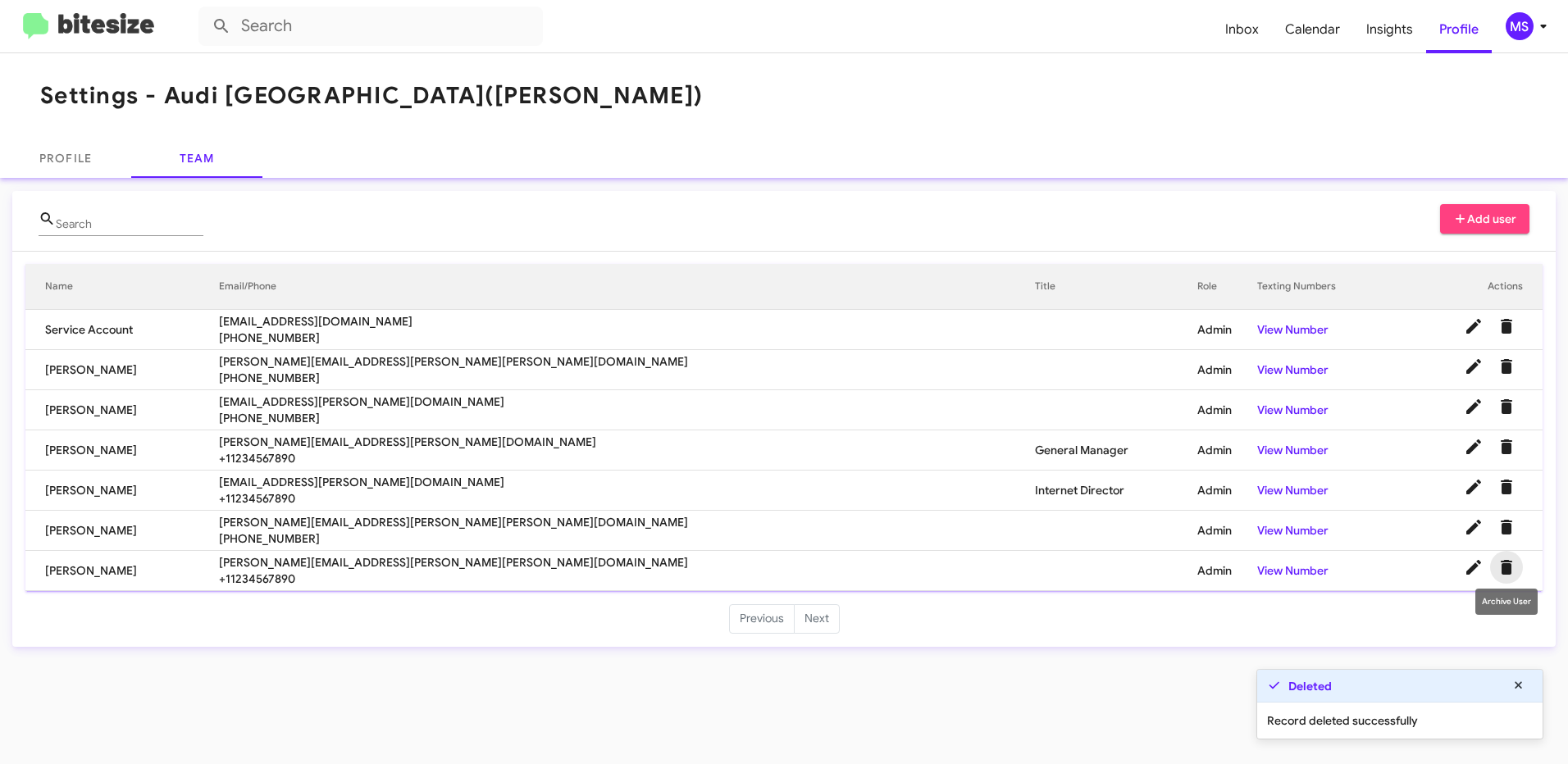
click at [1502, 566] on icon "Delete User" at bounding box center [1506, 567] width 11 height 15
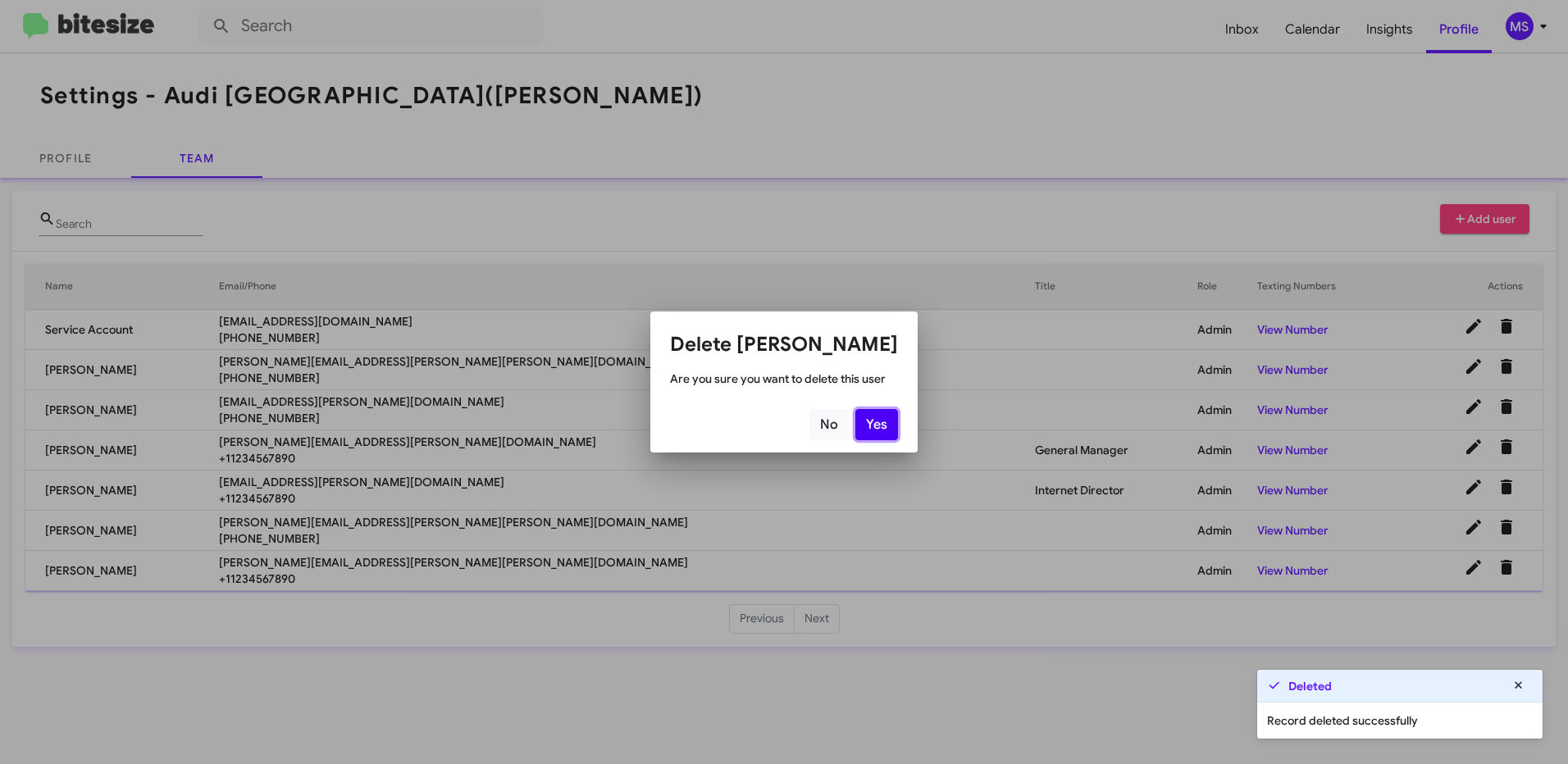
click at [867, 430] on button "Yes" at bounding box center [877, 424] width 43 height 31
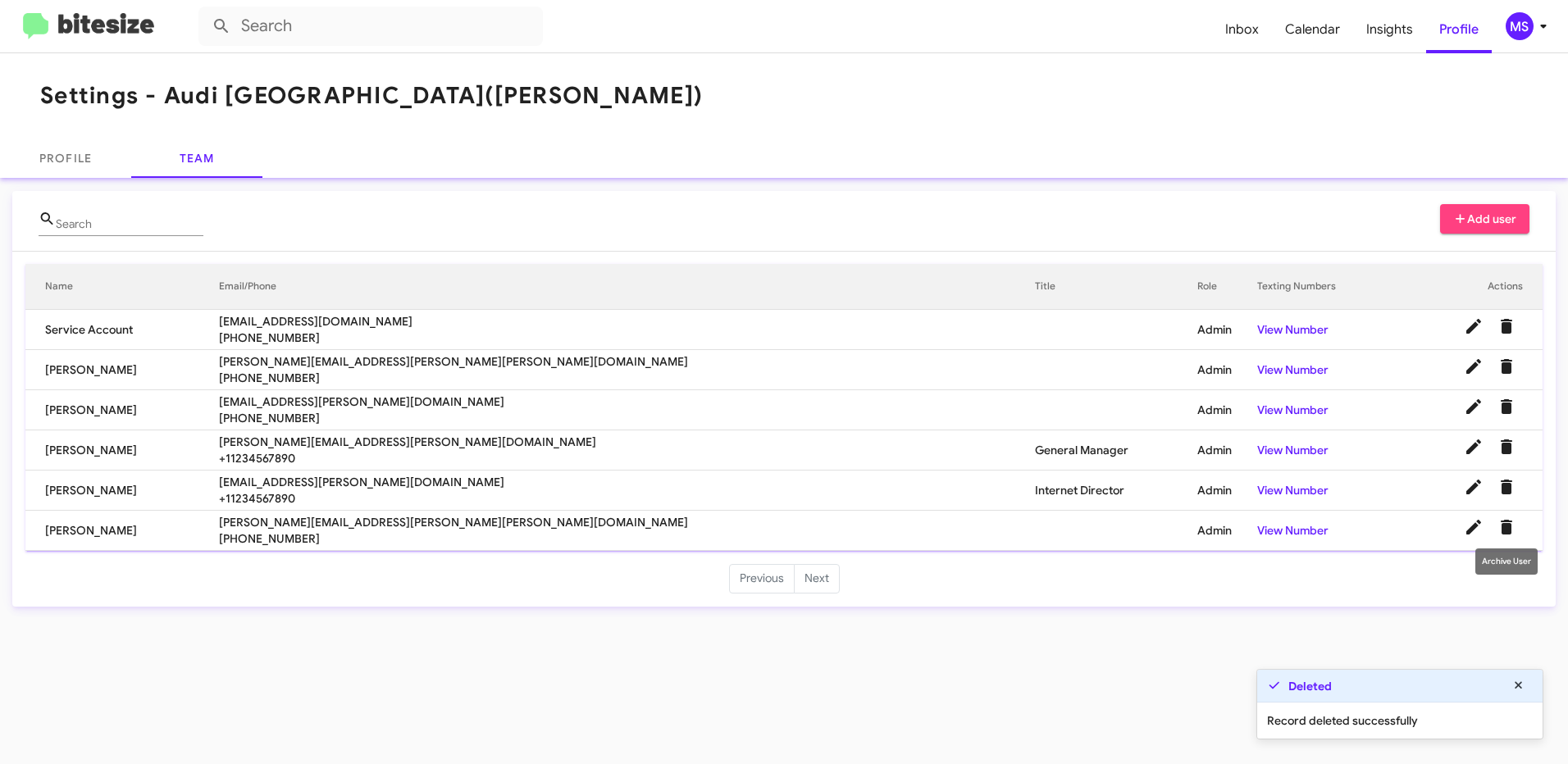
click at [1509, 531] on icon "Delete User" at bounding box center [1506, 527] width 11 height 15
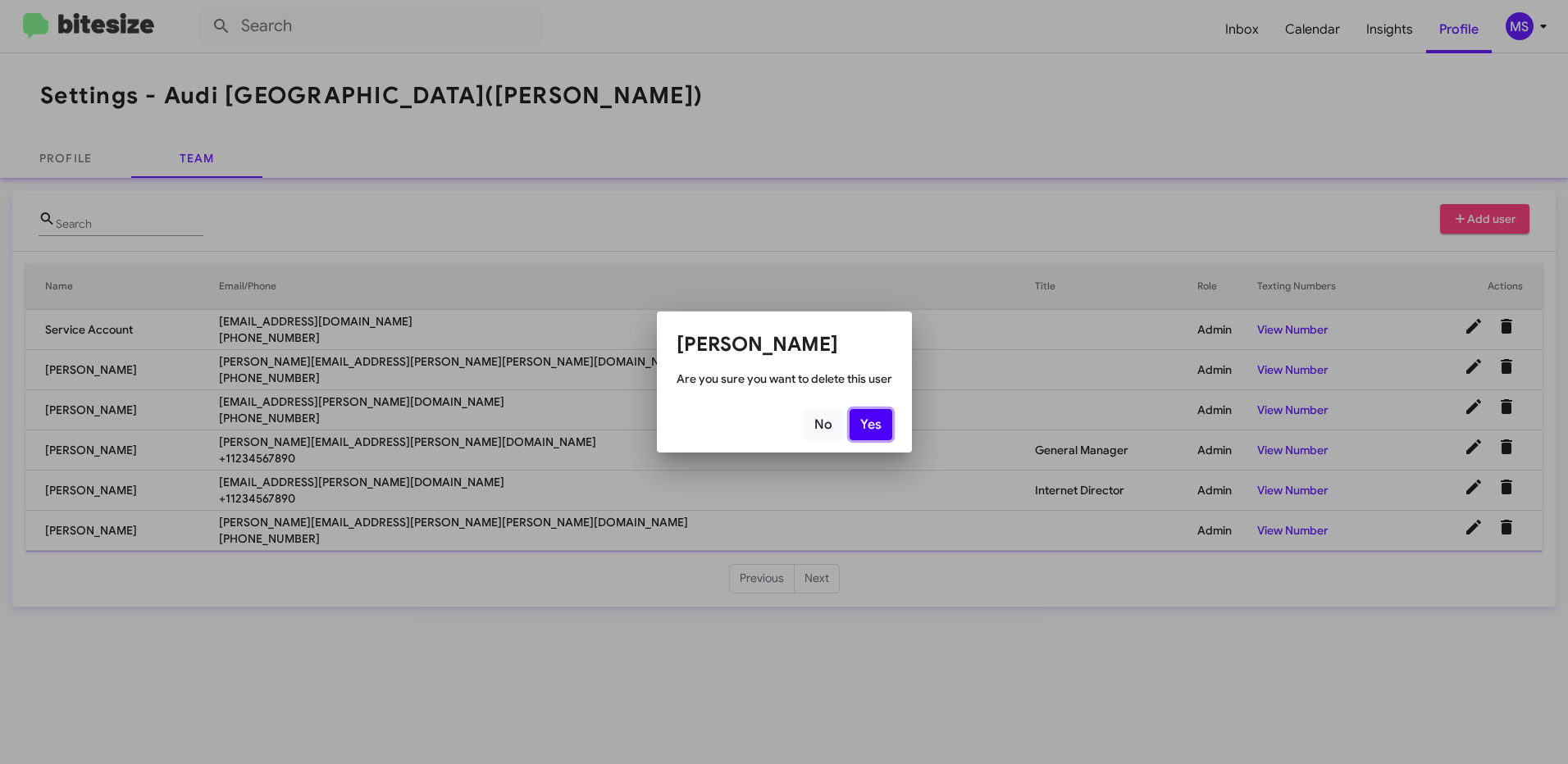
click at [867, 423] on button "Yes" at bounding box center [872, 424] width 43 height 31
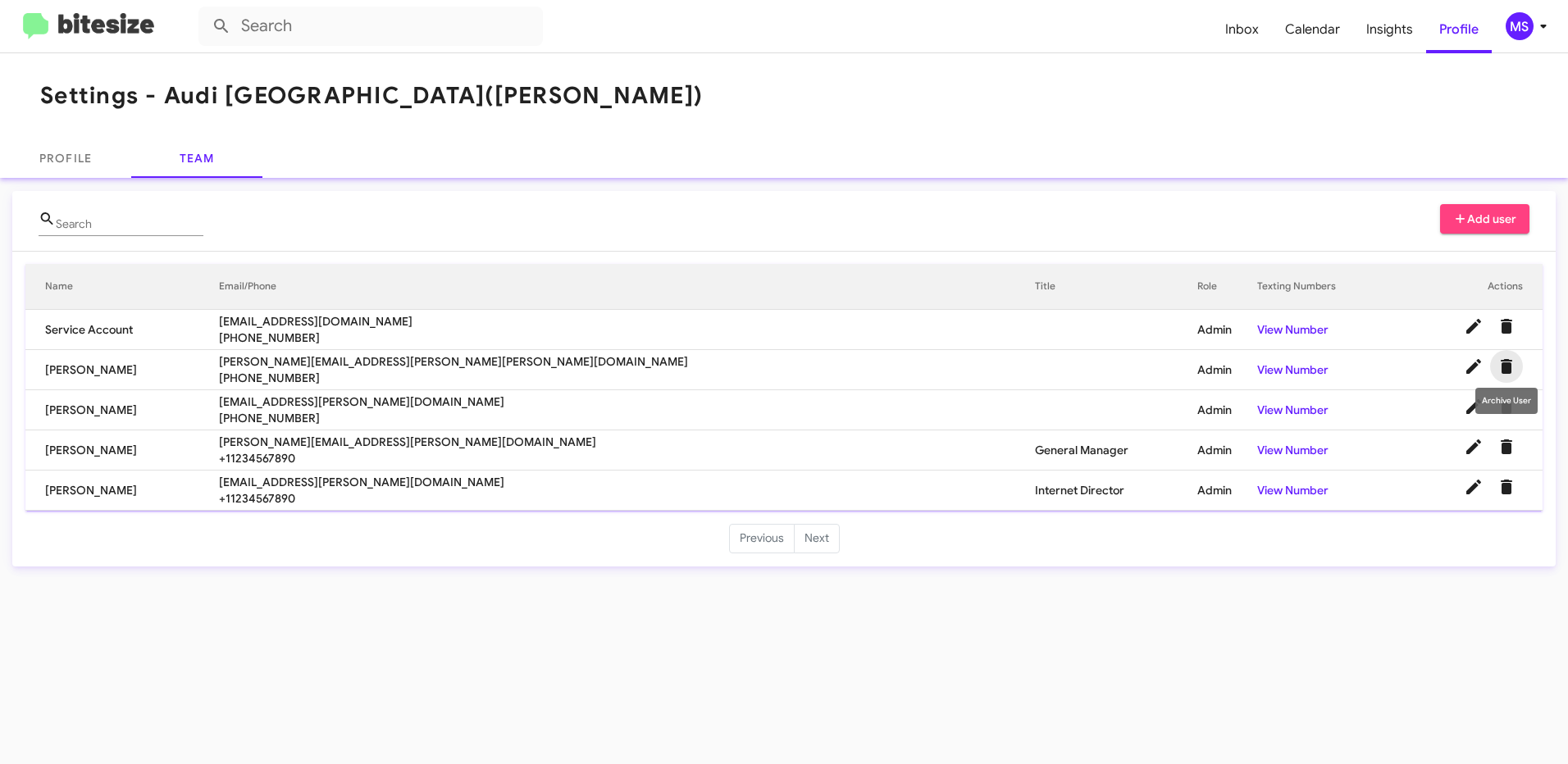
click at [1508, 368] on icon "Delete User" at bounding box center [1506, 366] width 11 height 15
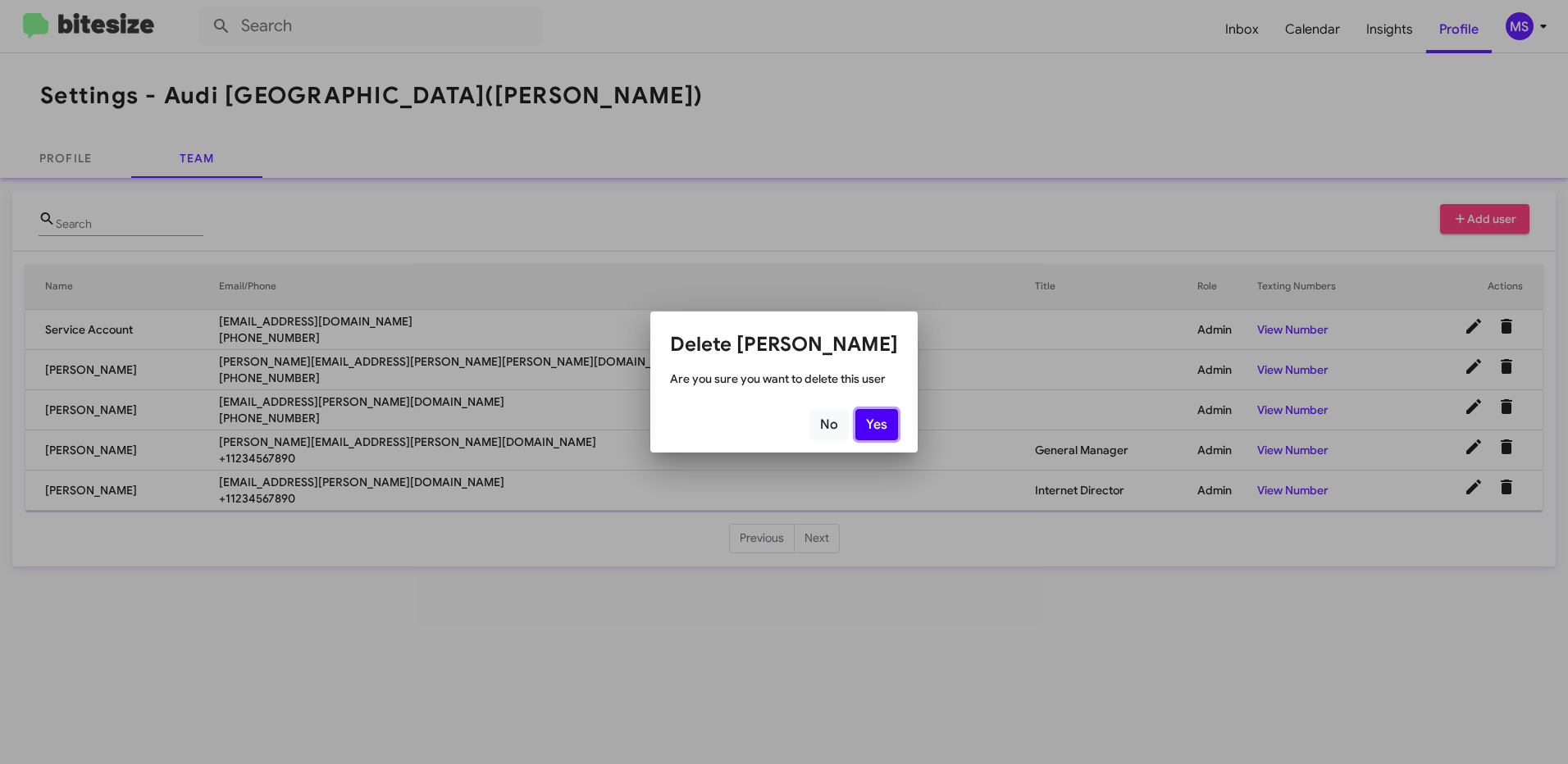
click at [875, 428] on button "Yes" at bounding box center [877, 424] width 43 height 31
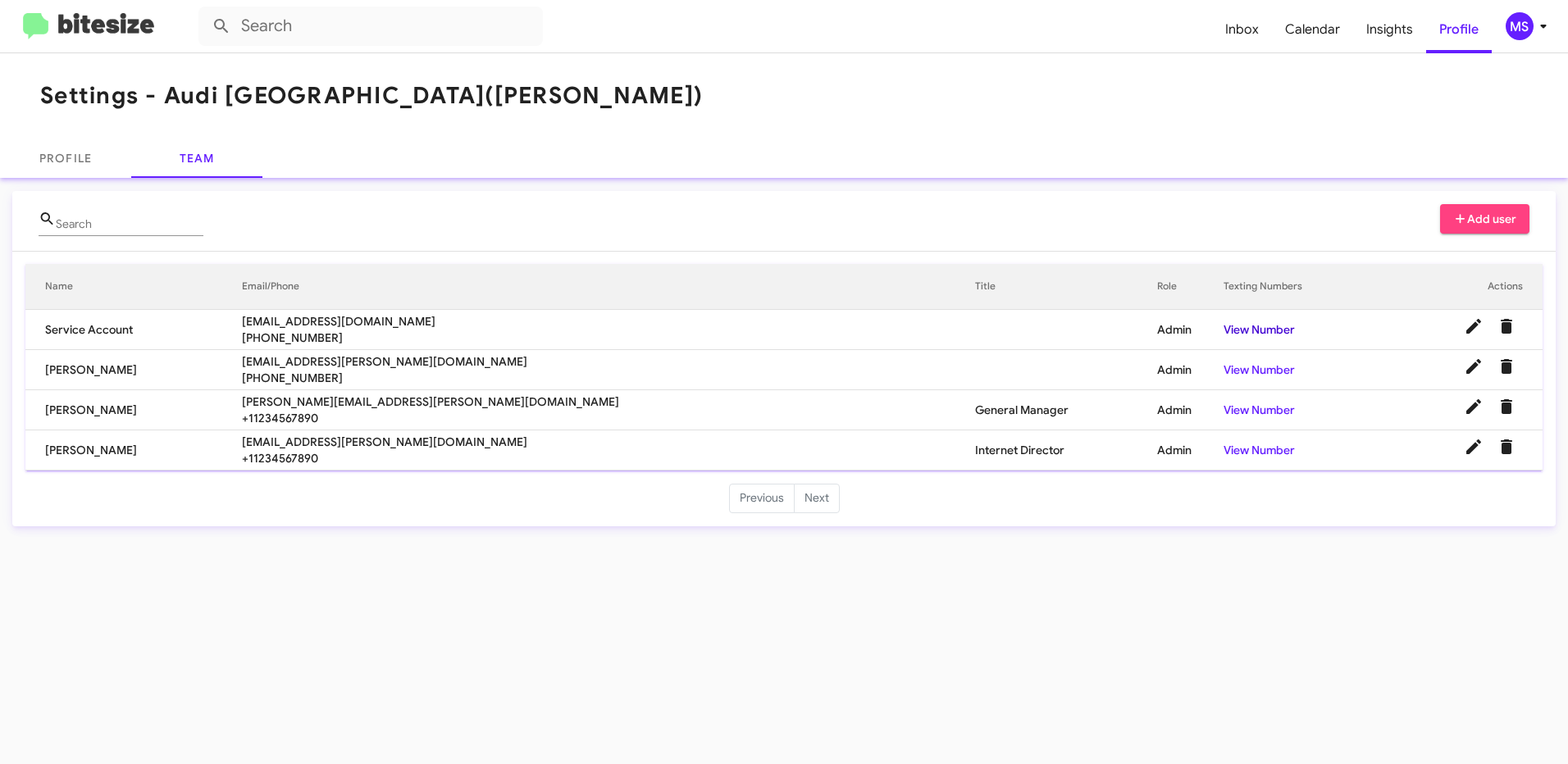
click at [1224, 328] on link "View Number" at bounding box center [1259, 330] width 72 height 15
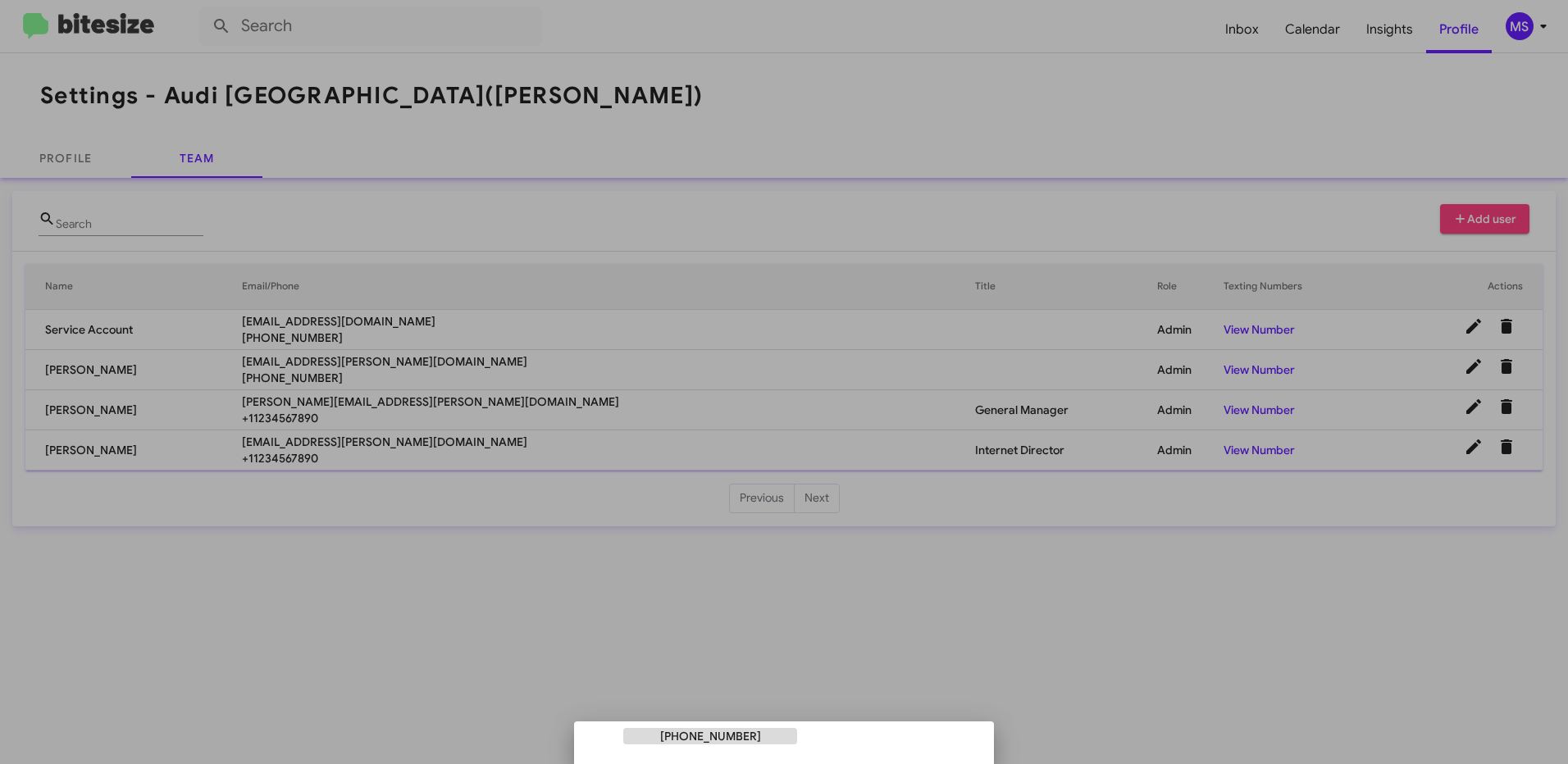
click at [263, 566] on div at bounding box center [784, 382] width 1568 height 764
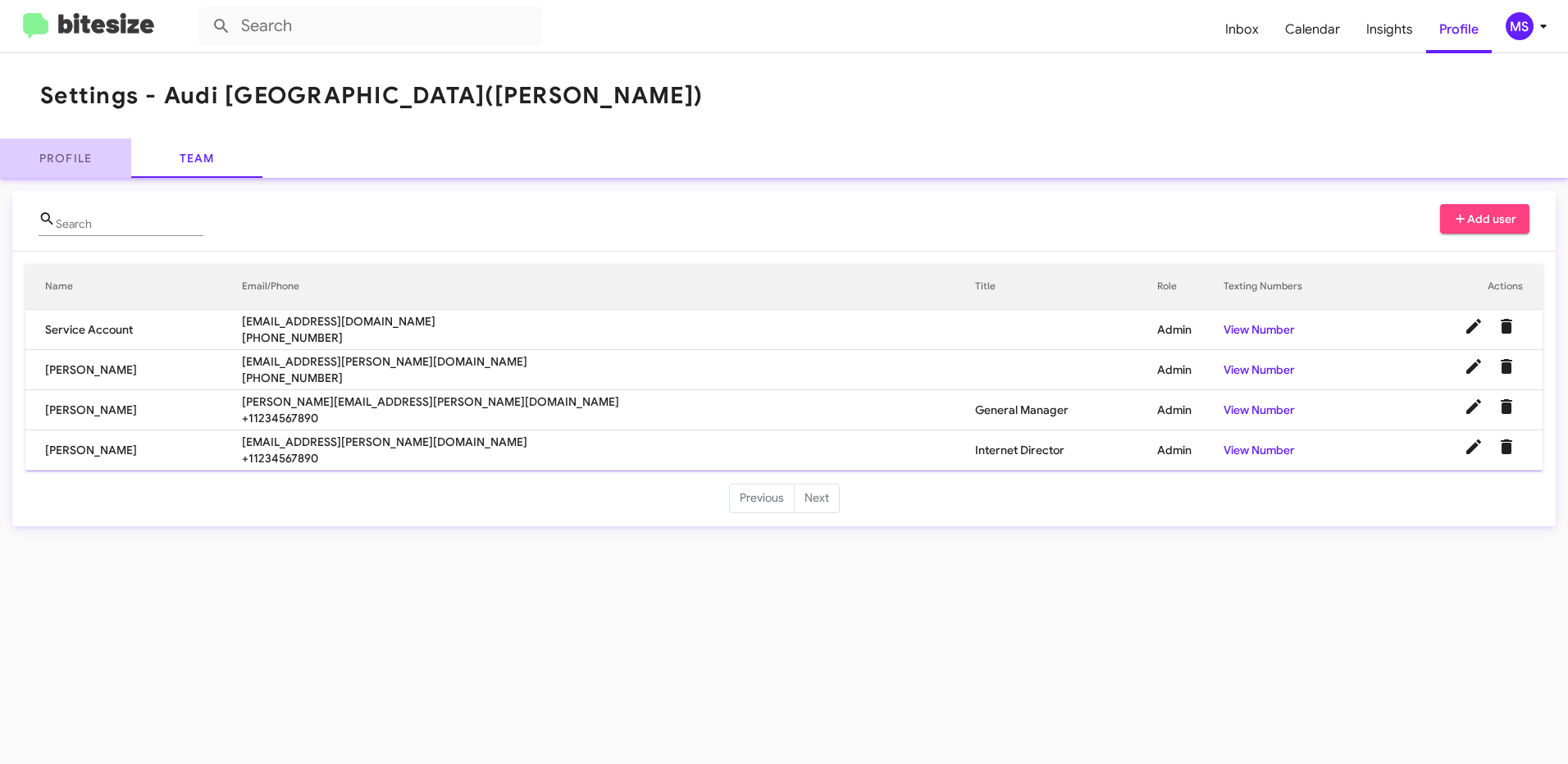
click at [67, 159] on link "Profile" at bounding box center [65, 158] width 131 height 39
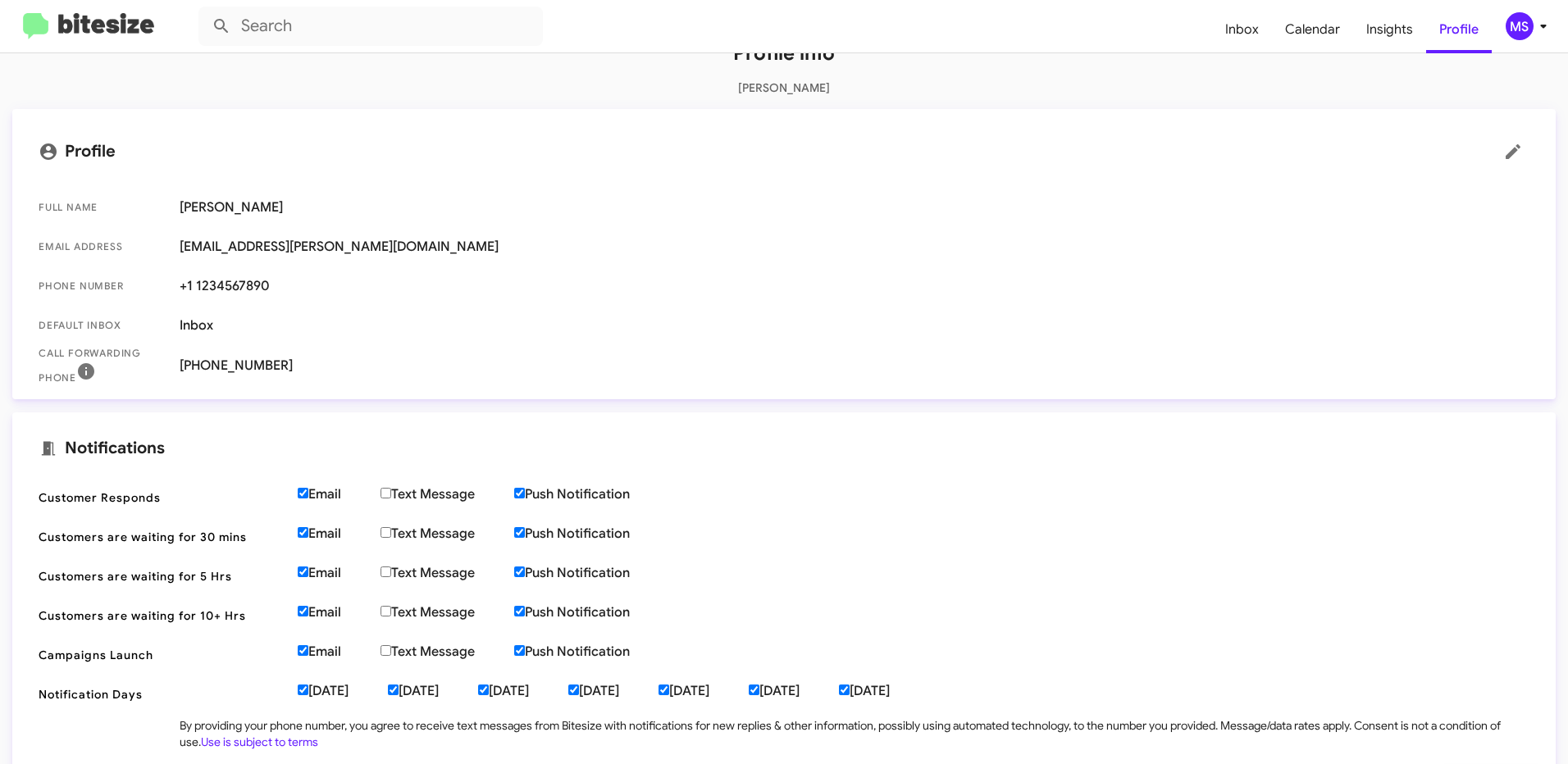
scroll to position [246, 0]
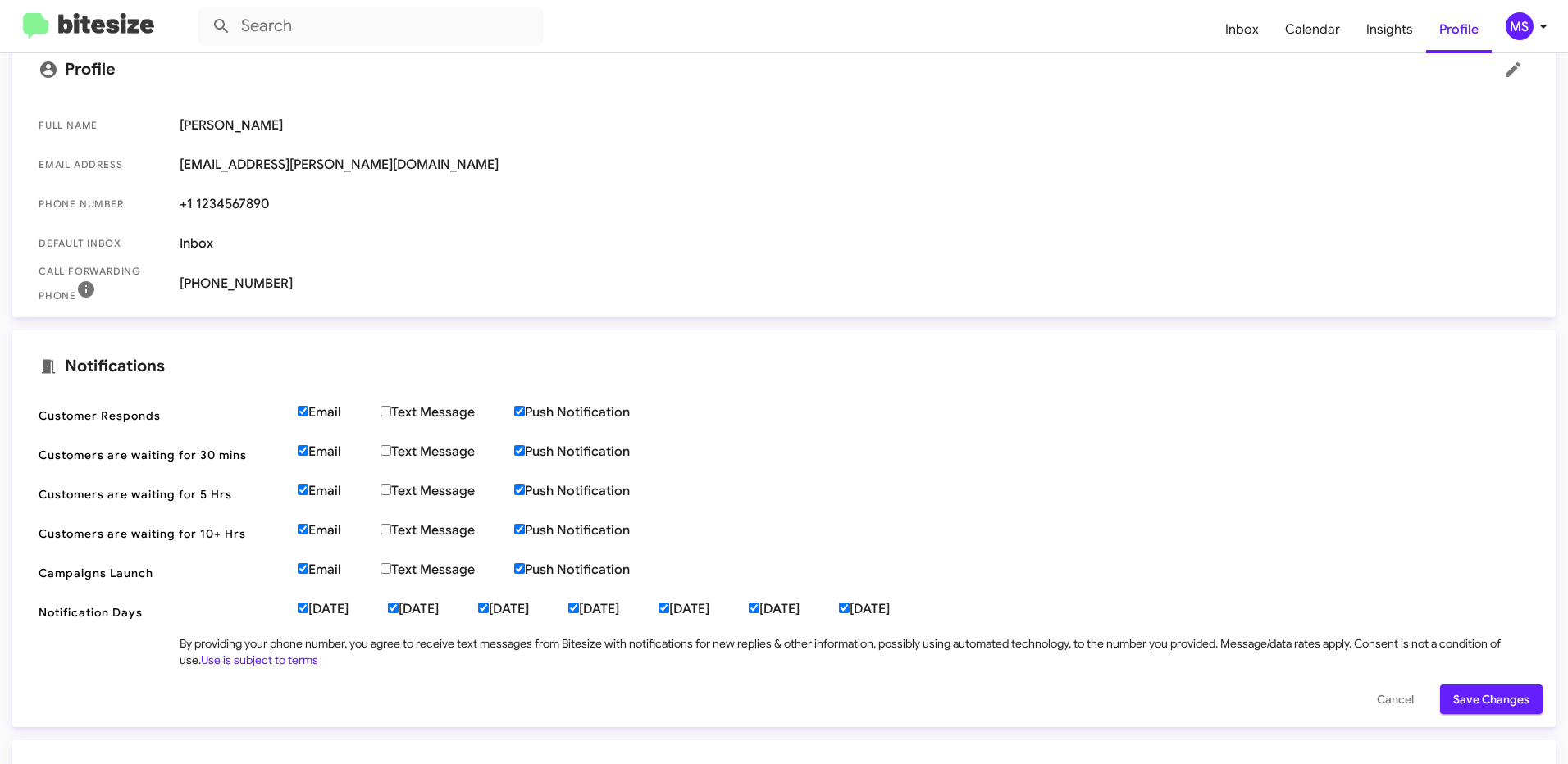
click at [304, 413] on input "Email" at bounding box center [302, 411] width 10 height 10
checkbox input "false"
click at [303, 451] on input "Email" at bounding box center [302, 450] width 10 height 10
checkbox input "false"
click at [301, 492] on input "Email" at bounding box center [302, 489] width 10 height 10
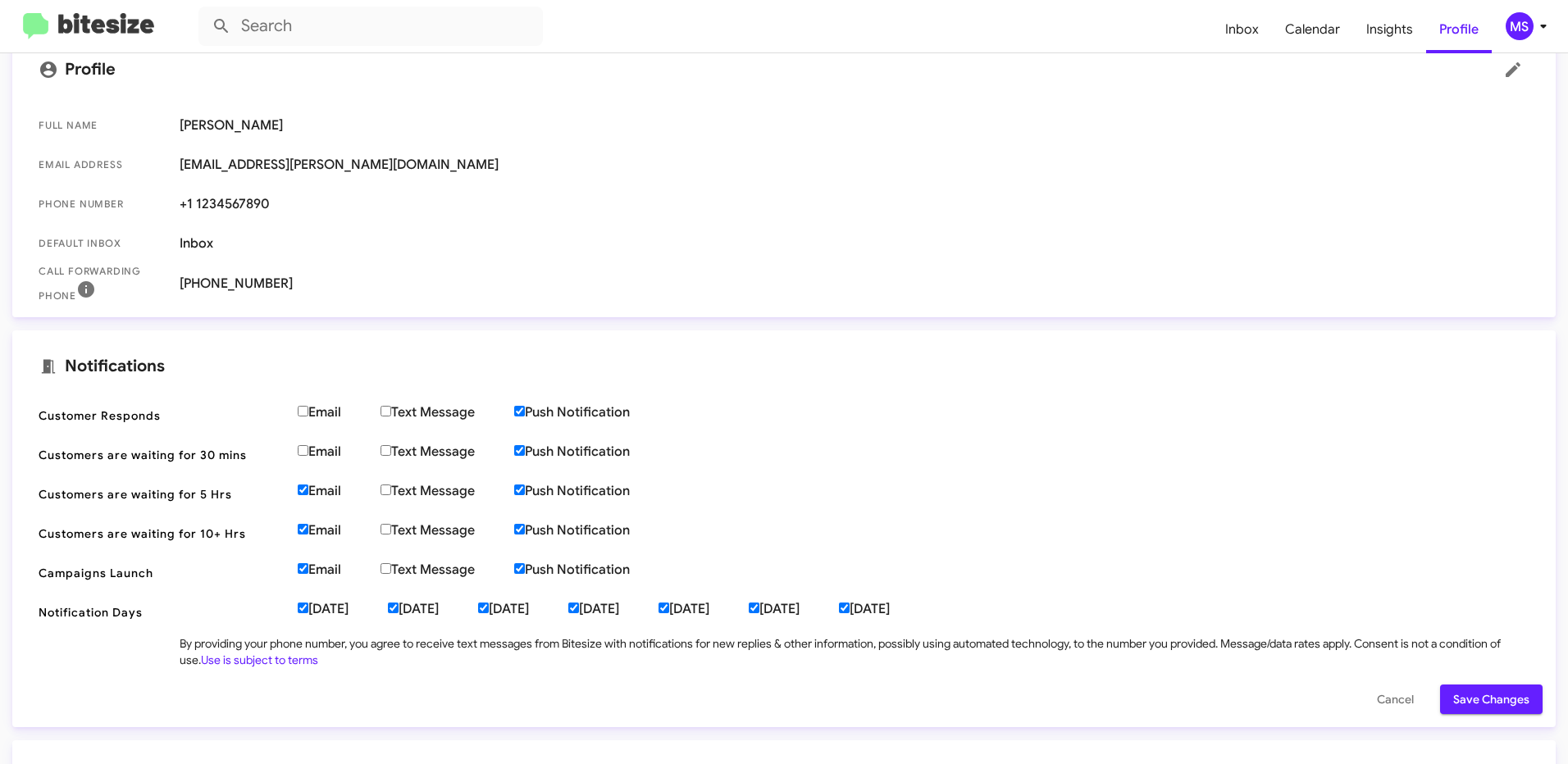
checkbox input "false"
click at [303, 531] on input "Email" at bounding box center [302, 528] width 10 height 10
checkbox input "false"
click at [304, 572] on input "Email" at bounding box center [302, 568] width 10 height 10
checkbox input "false"
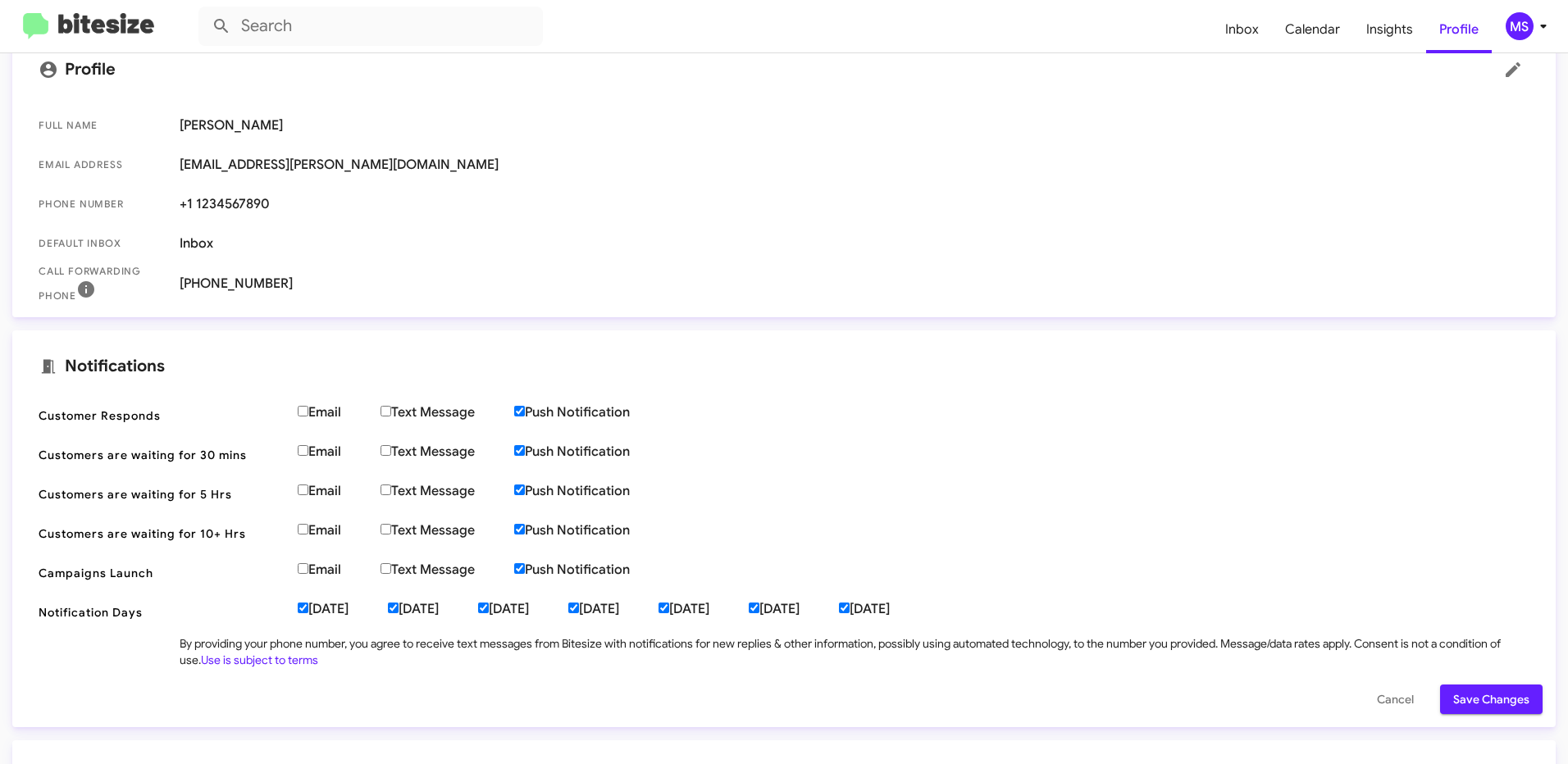
click at [304, 607] on input "[DATE]" at bounding box center [302, 607] width 10 height 10
checkbox input "false"
click at [399, 608] on input "[DATE]" at bounding box center [392, 607] width 10 height 10
checkbox input "false"
click at [1468, 704] on span "Save Changes" at bounding box center [1492, 700] width 76 height 30
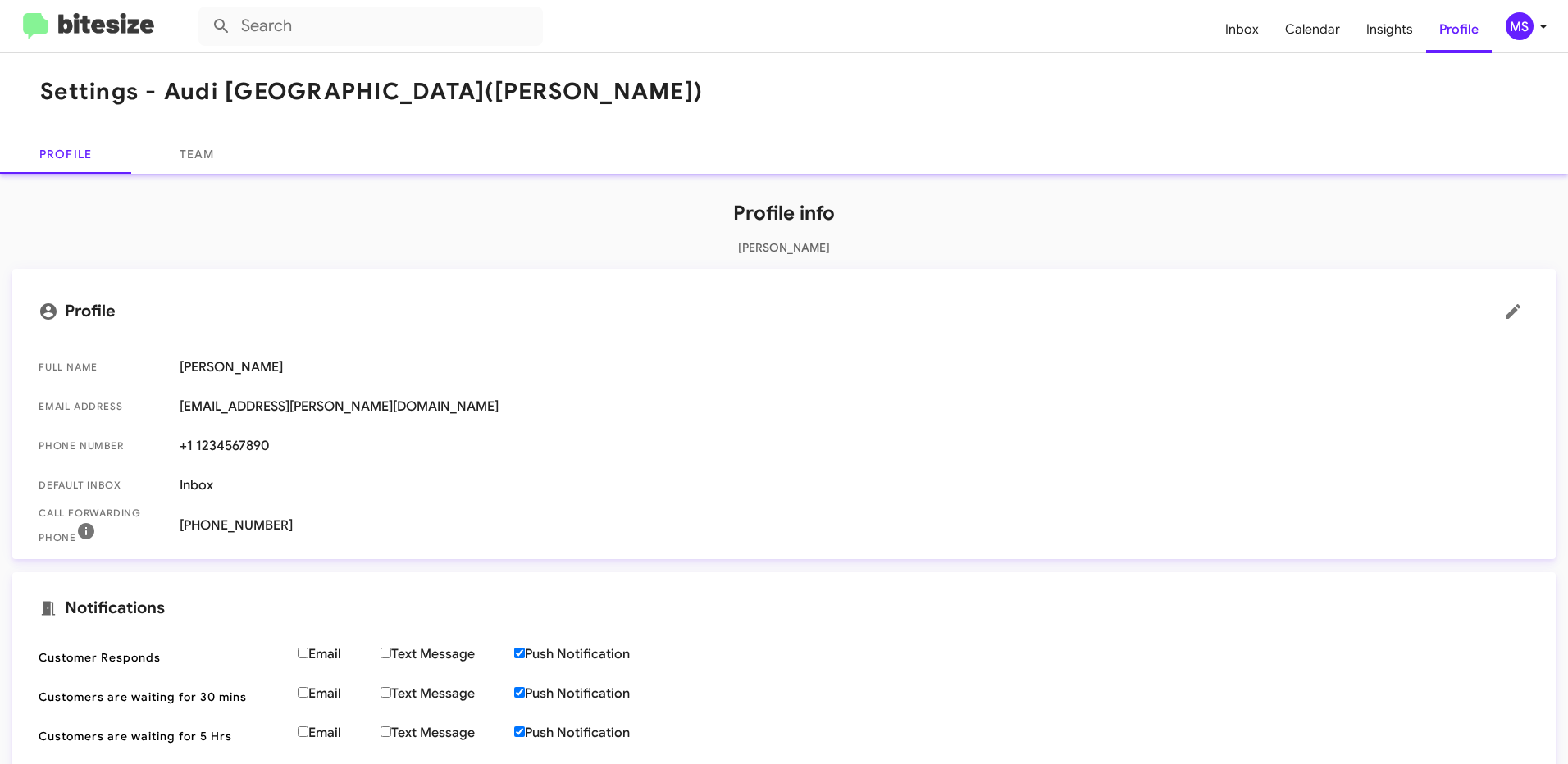
scroll to position [0, 0]
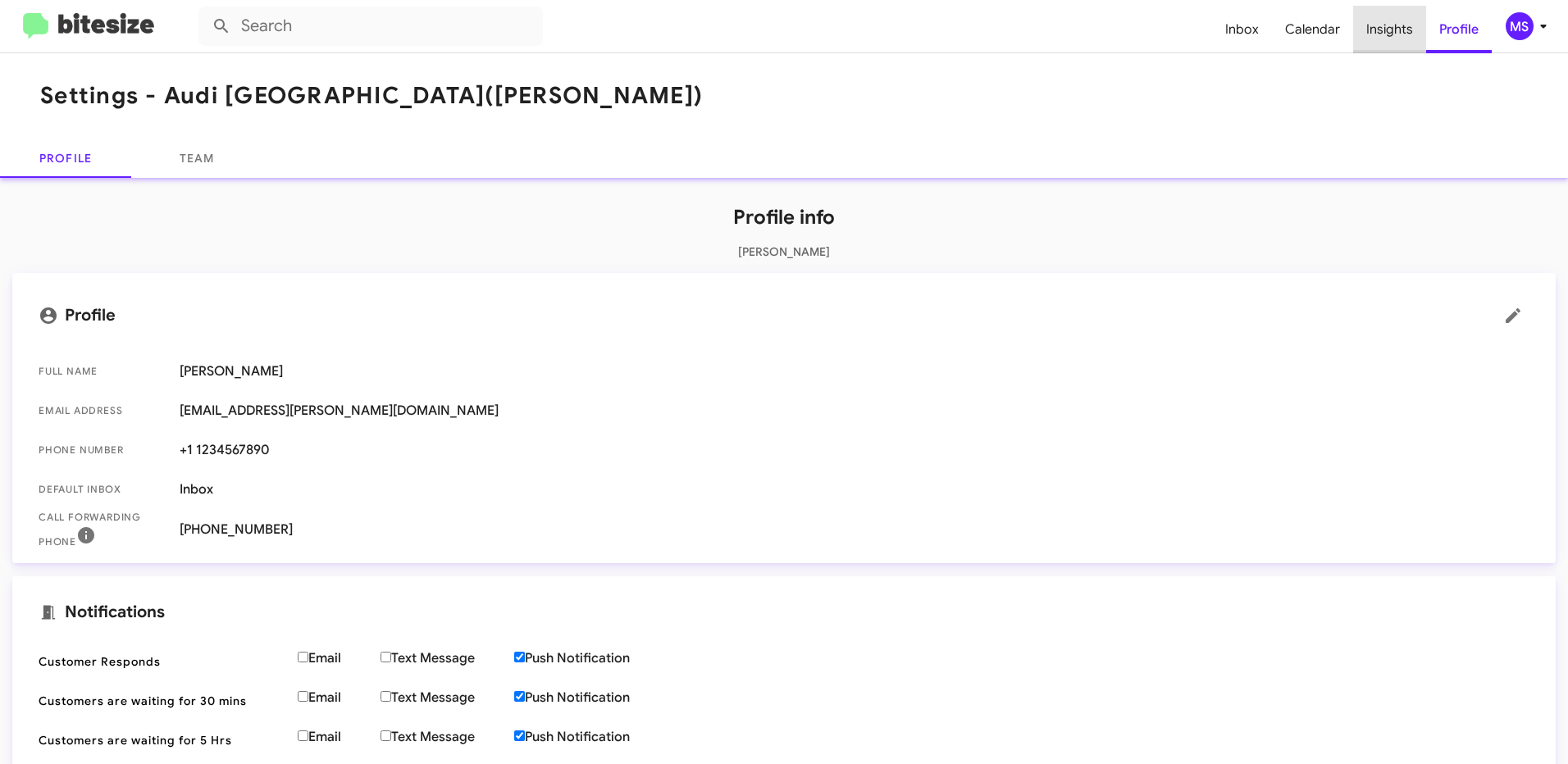
click at [1404, 31] on span "Insights" at bounding box center [1390, 29] width 73 height 48
click at [1390, 24] on span "Insights" at bounding box center [1390, 29] width 73 height 48
